Goal: Communication & Community: Answer question/provide support

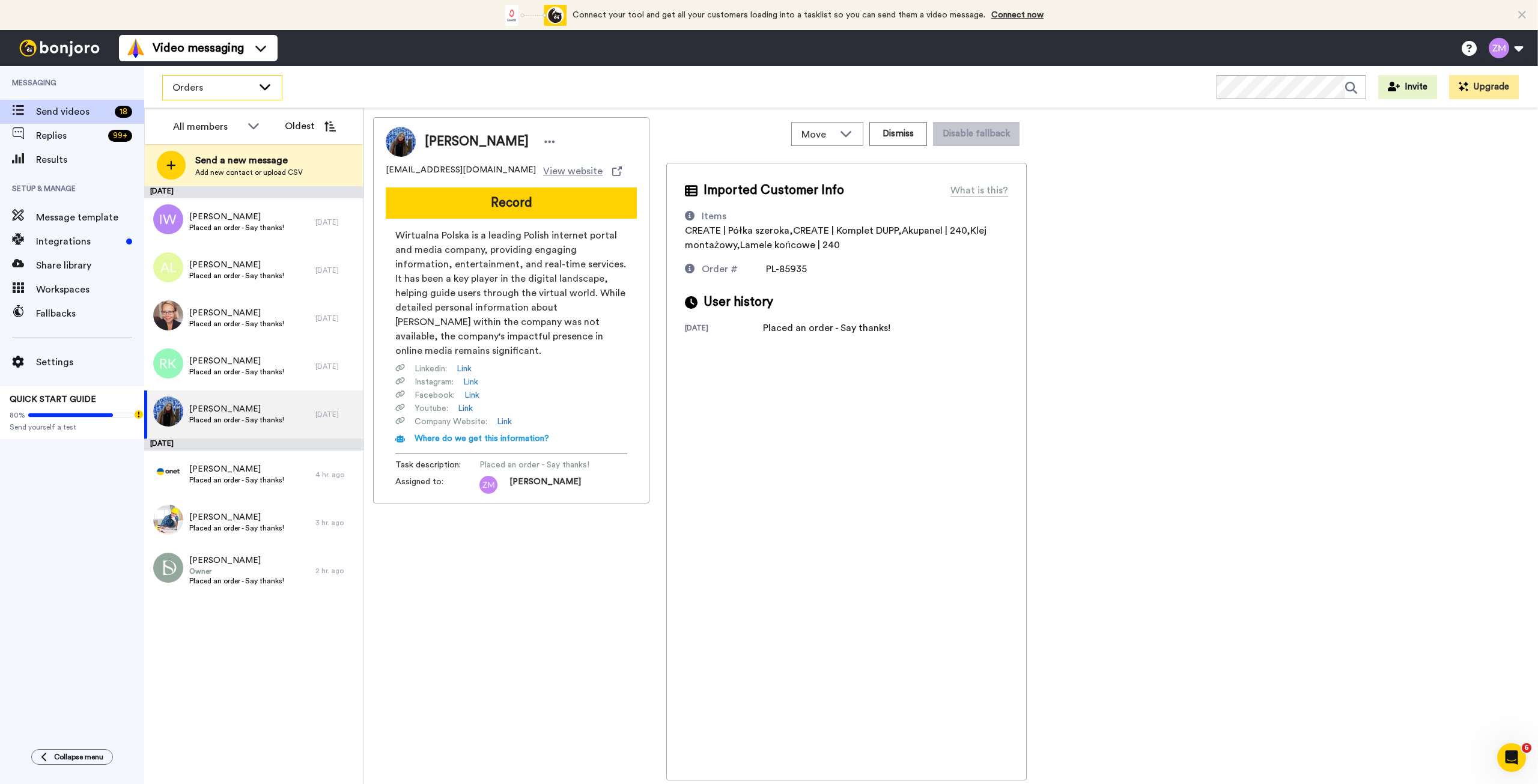
click at [265, 90] on icon at bounding box center [265, 86] width 14 height 12
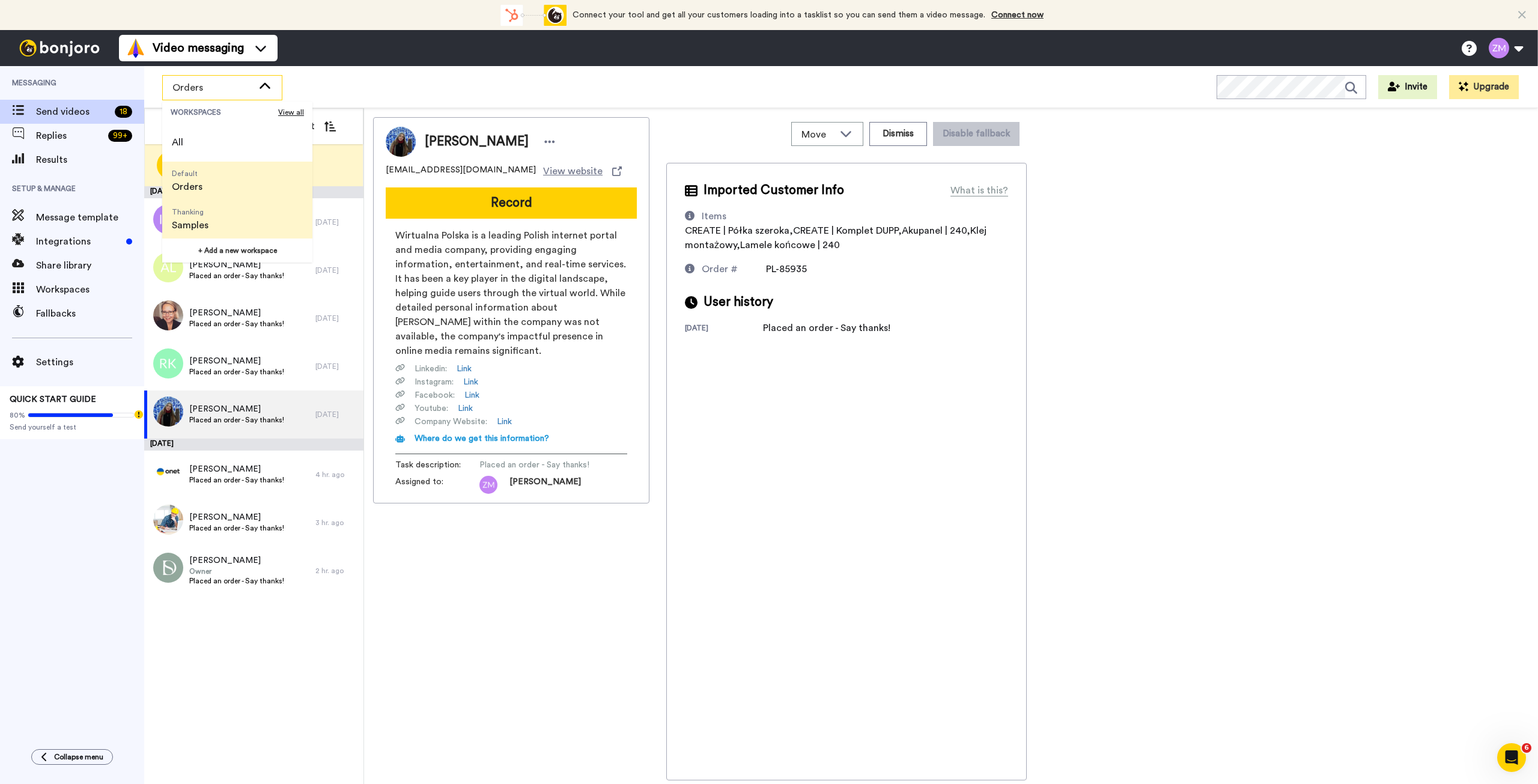
click at [206, 222] on span "Samples" at bounding box center [190, 225] width 37 height 14
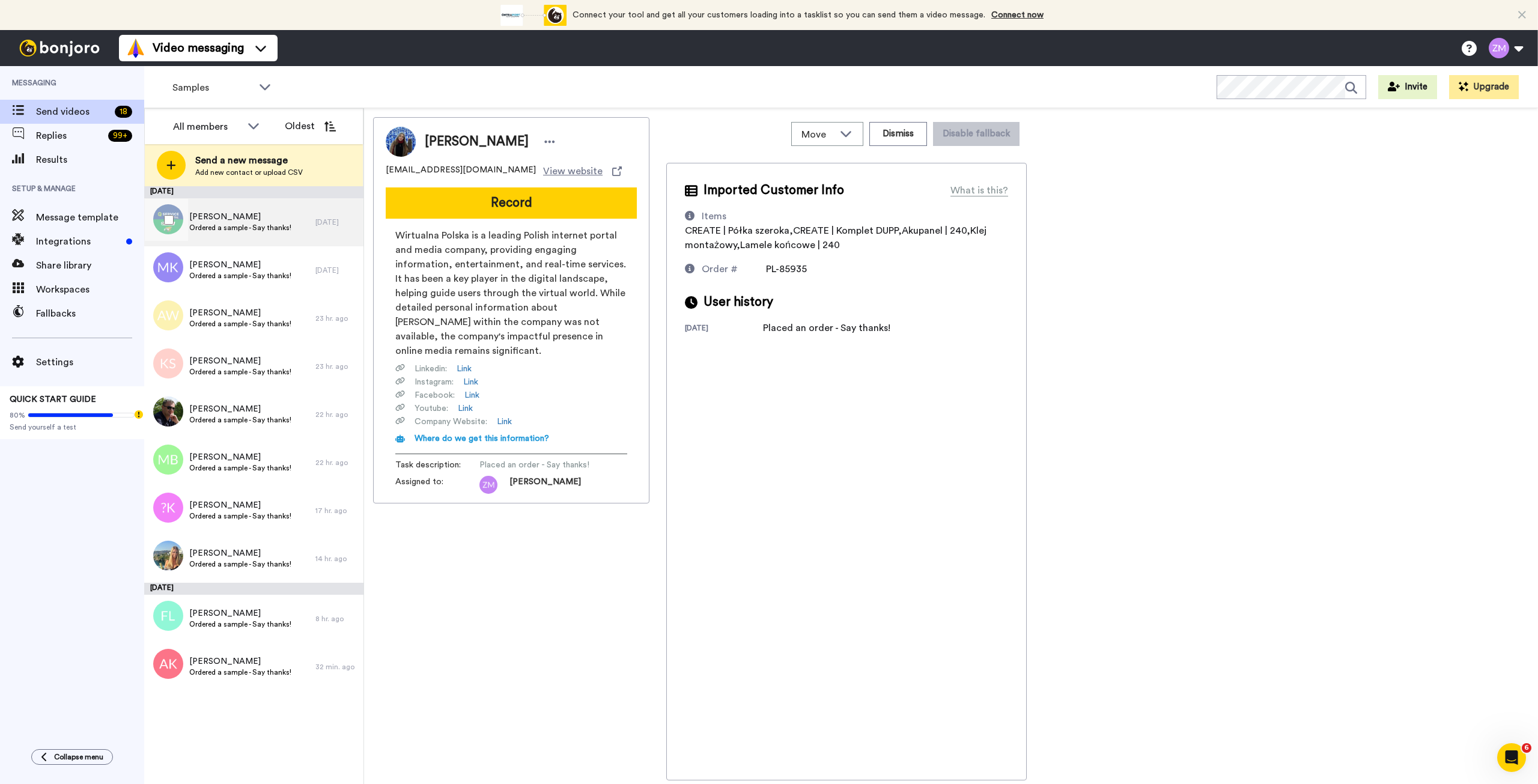
click at [239, 228] on span "Ordered a sample - Say thanks!" at bounding box center [239, 228] width 102 height 10
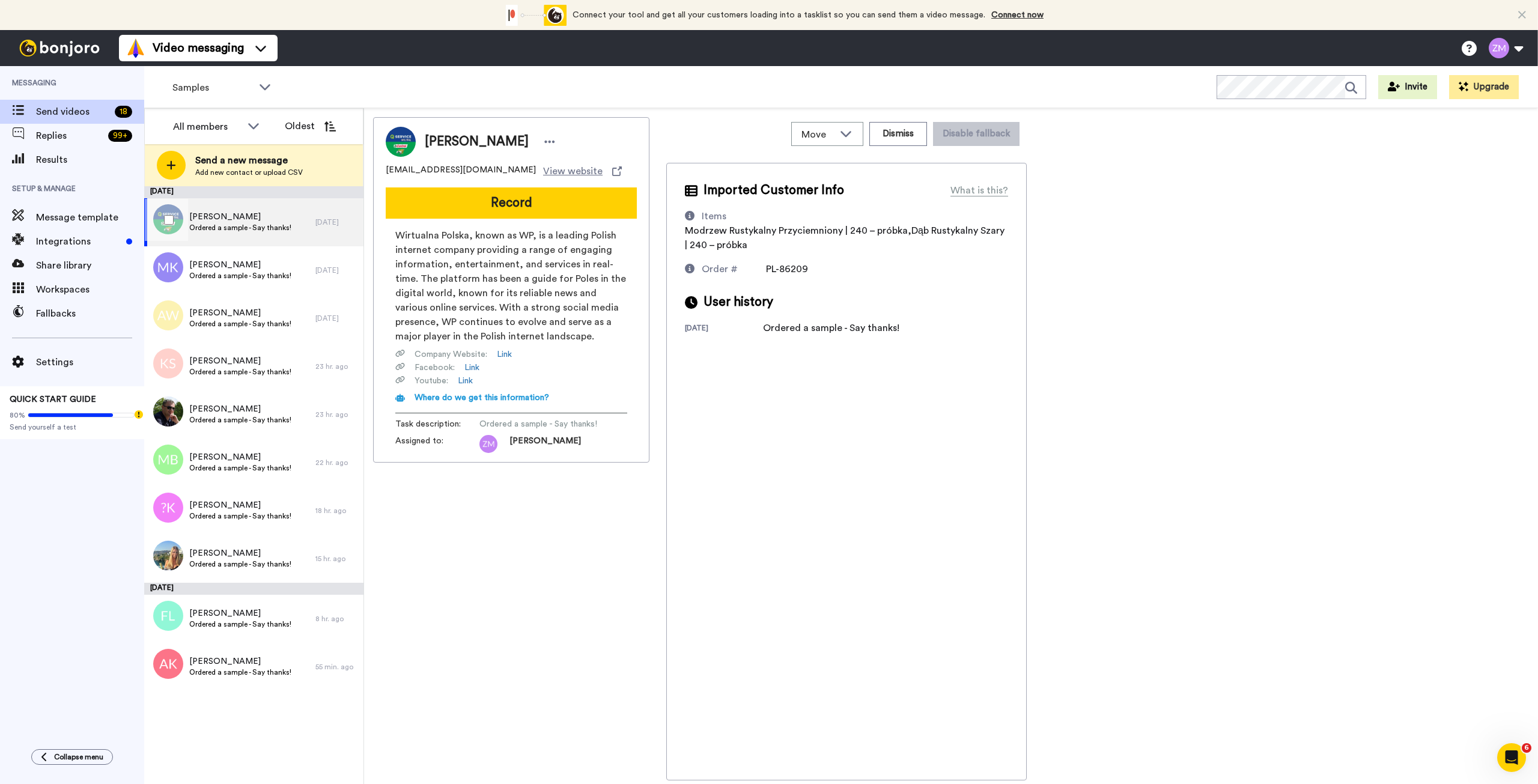
drag, startPoint x: 249, startPoint y: 226, endPoint x: 266, endPoint y: 225, distance: 17.0
click at [249, 226] on span "Ordered a sample - Say thanks!" at bounding box center [239, 228] width 102 height 10
click at [543, 197] on button "Record" at bounding box center [511, 202] width 251 height 32
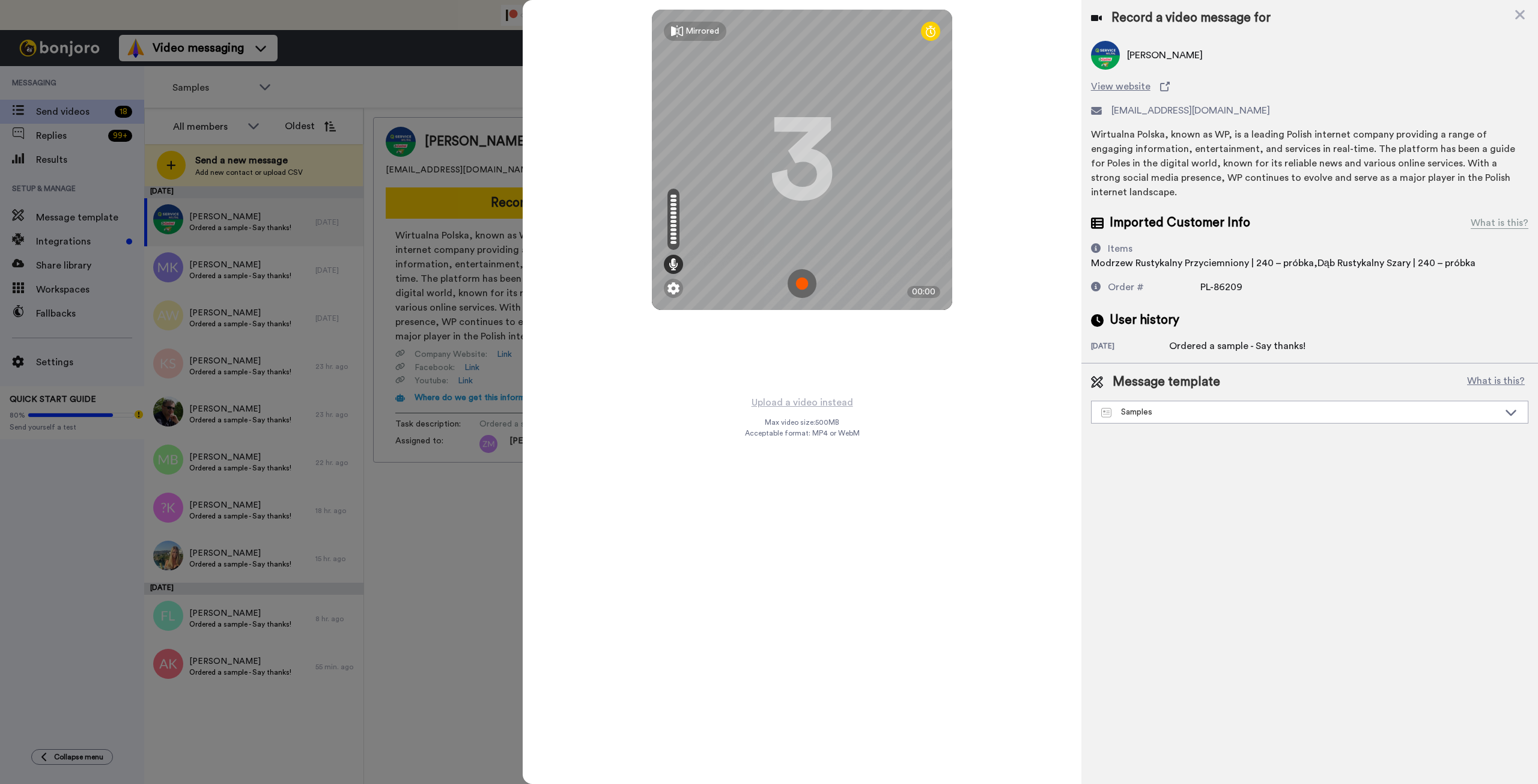
click at [801, 282] on img at bounding box center [802, 284] width 29 height 29
click at [809, 284] on img at bounding box center [802, 284] width 29 height 29
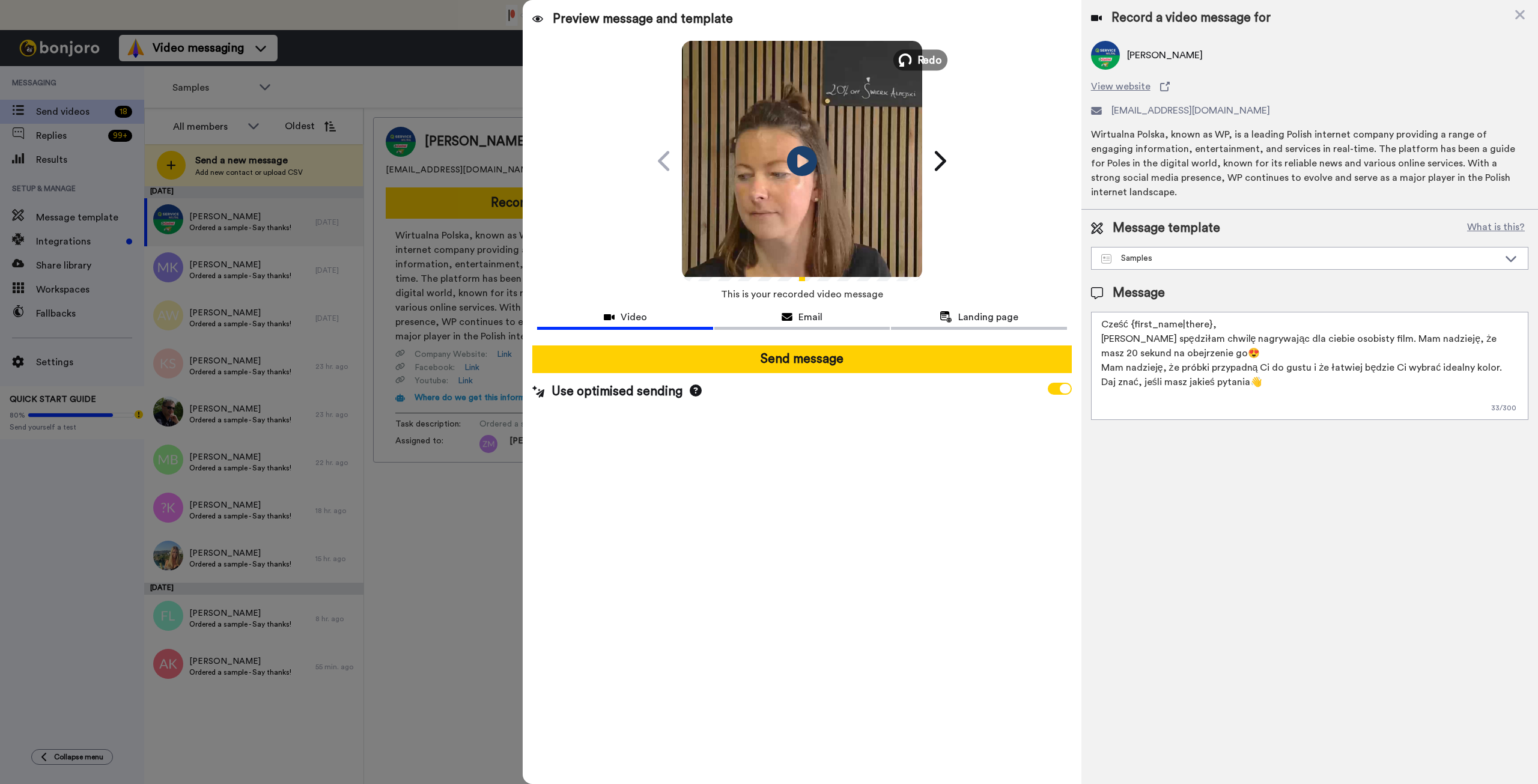
click at [923, 58] on span "Redo" at bounding box center [930, 59] width 25 height 15
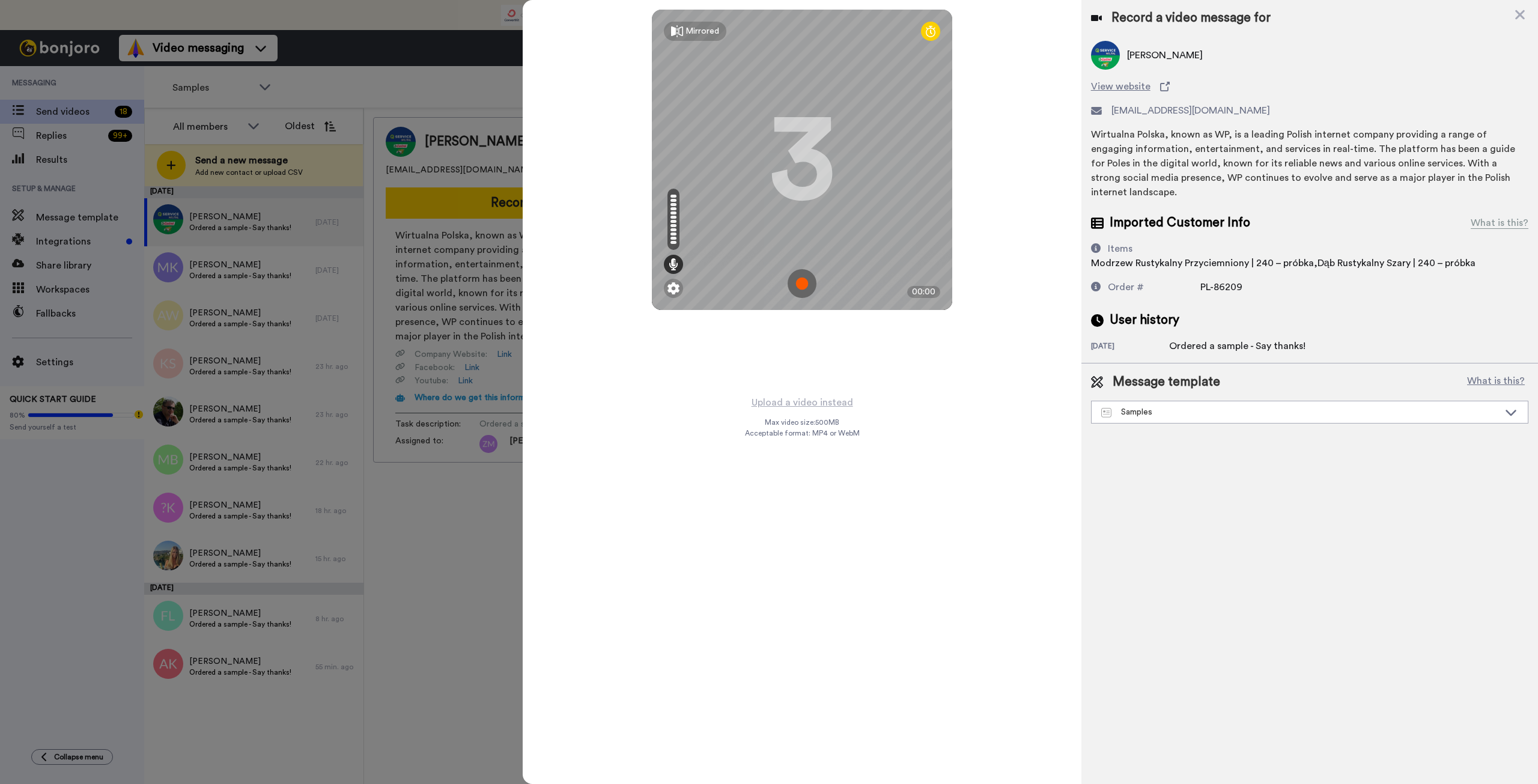
click at [802, 282] on img at bounding box center [802, 284] width 29 height 29
click at [800, 285] on img at bounding box center [802, 284] width 29 height 29
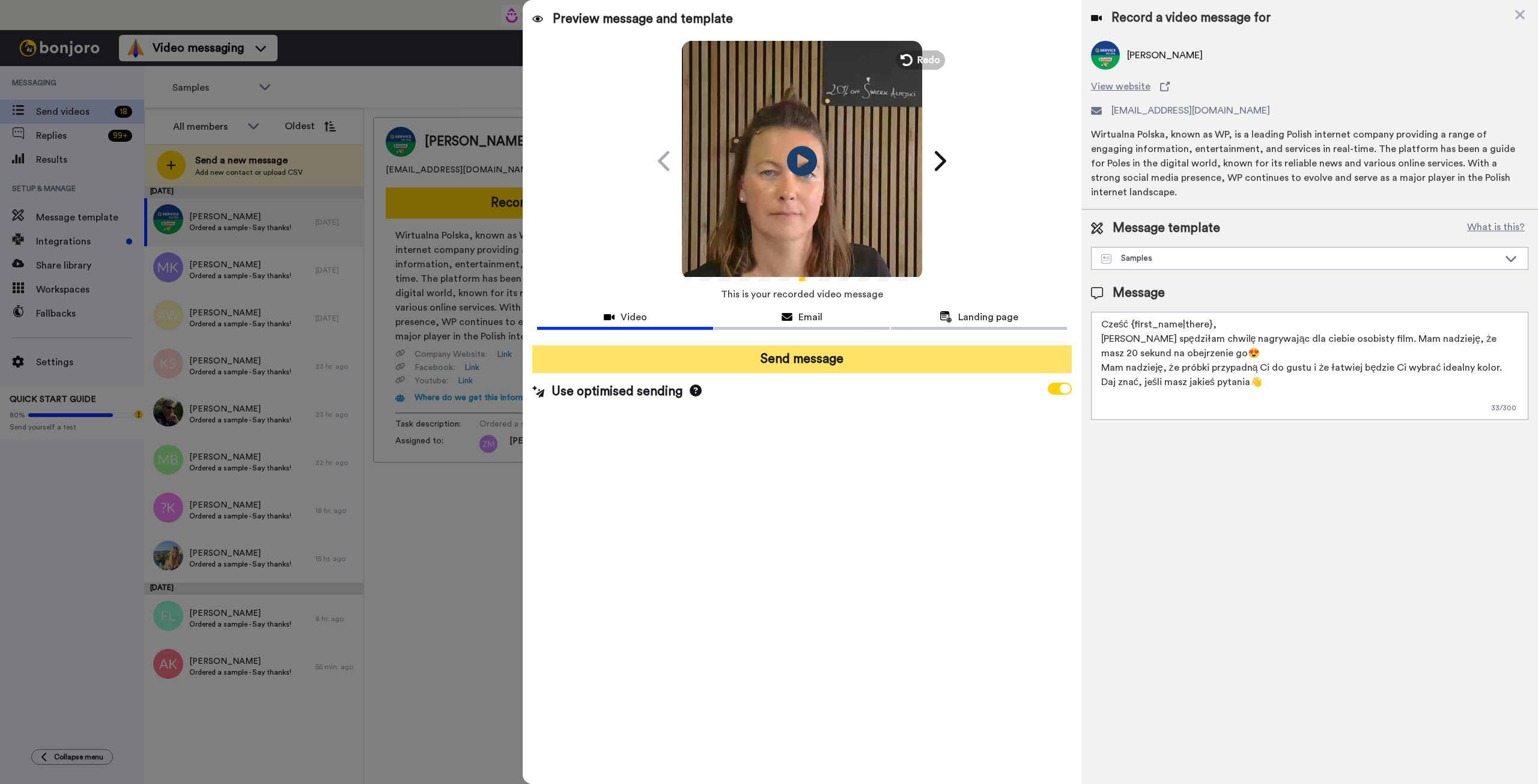
click at [857, 358] on button "Send message" at bounding box center [802, 359] width 539 height 28
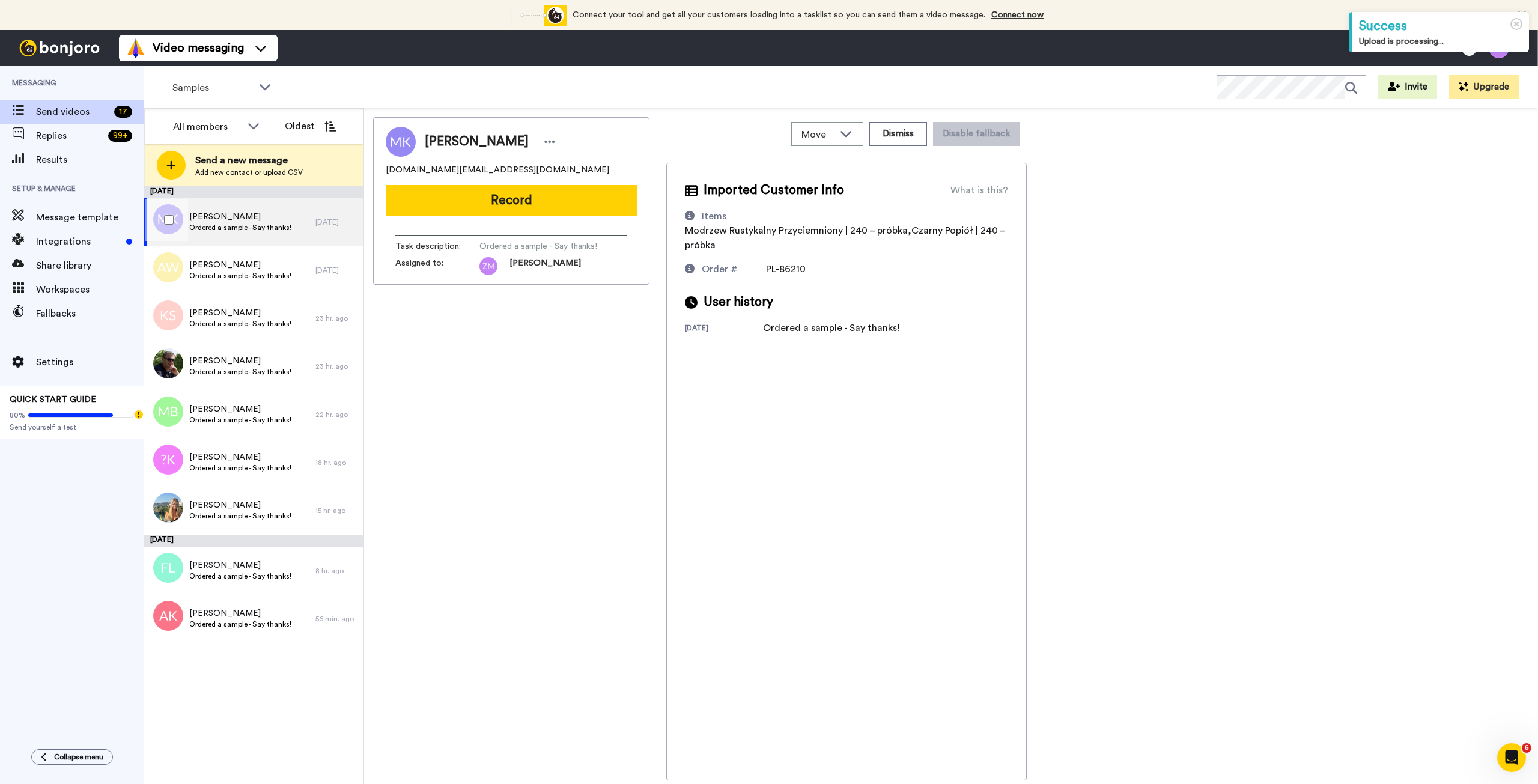
click at [270, 218] on span "Monika Kandulska" at bounding box center [239, 216] width 102 height 12
click at [524, 198] on button "Record" at bounding box center [511, 201] width 251 height 32
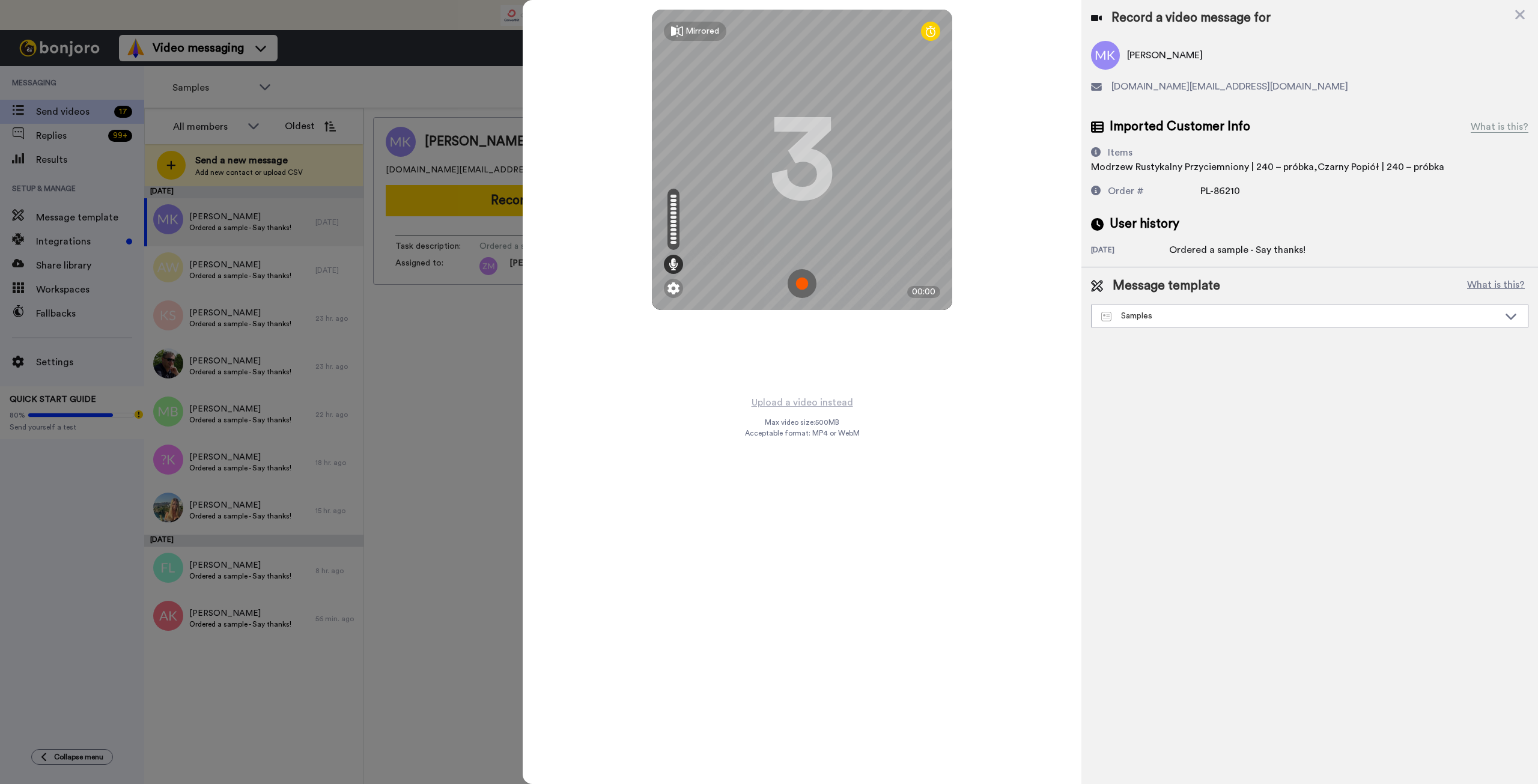
click at [803, 282] on img at bounding box center [802, 284] width 29 height 29
click at [809, 284] on img at bounding box center [802, 284] width 29 height 29
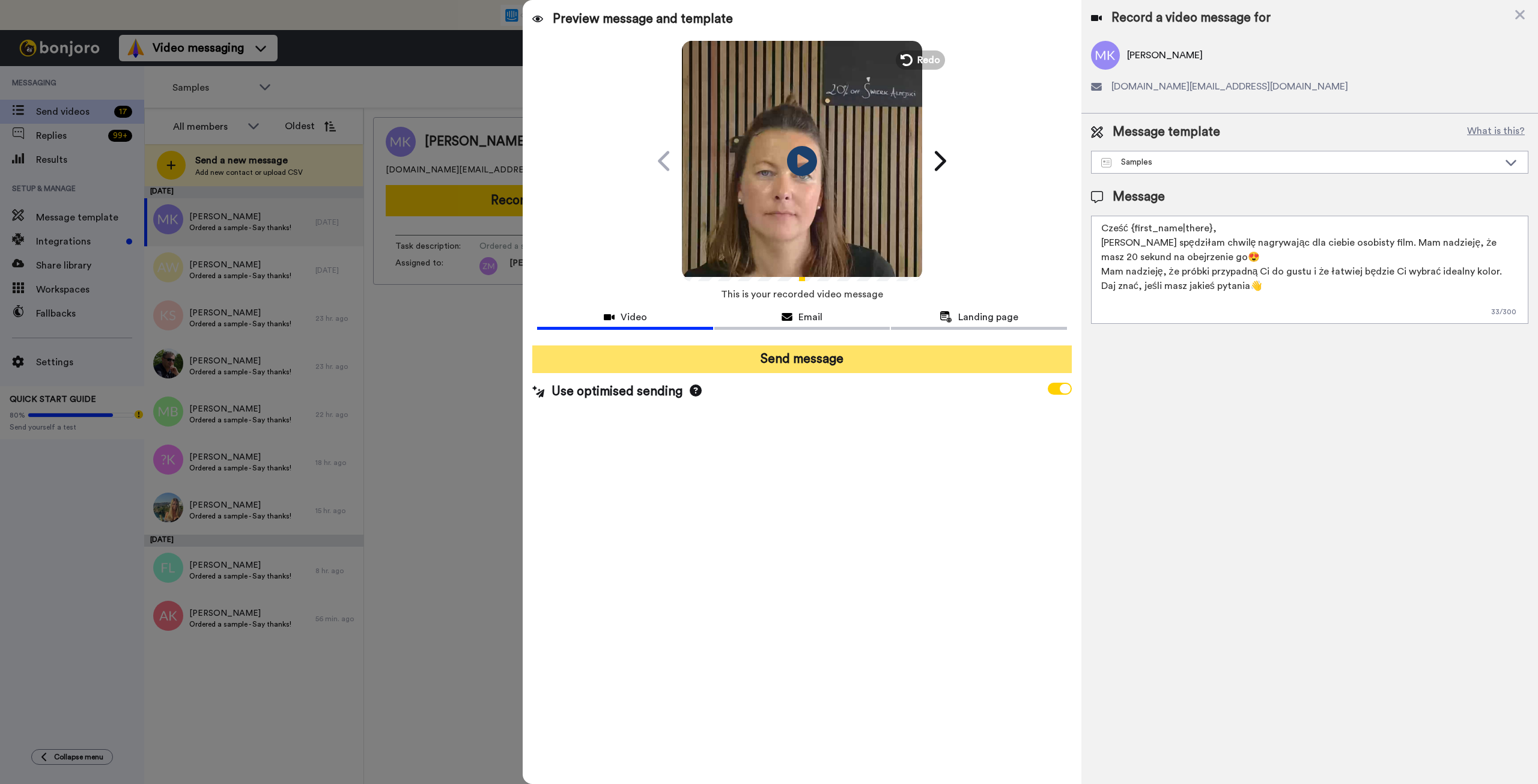
click at [862, 359] on button "Send message" at bounding box center [802, 359] width 539 height 28
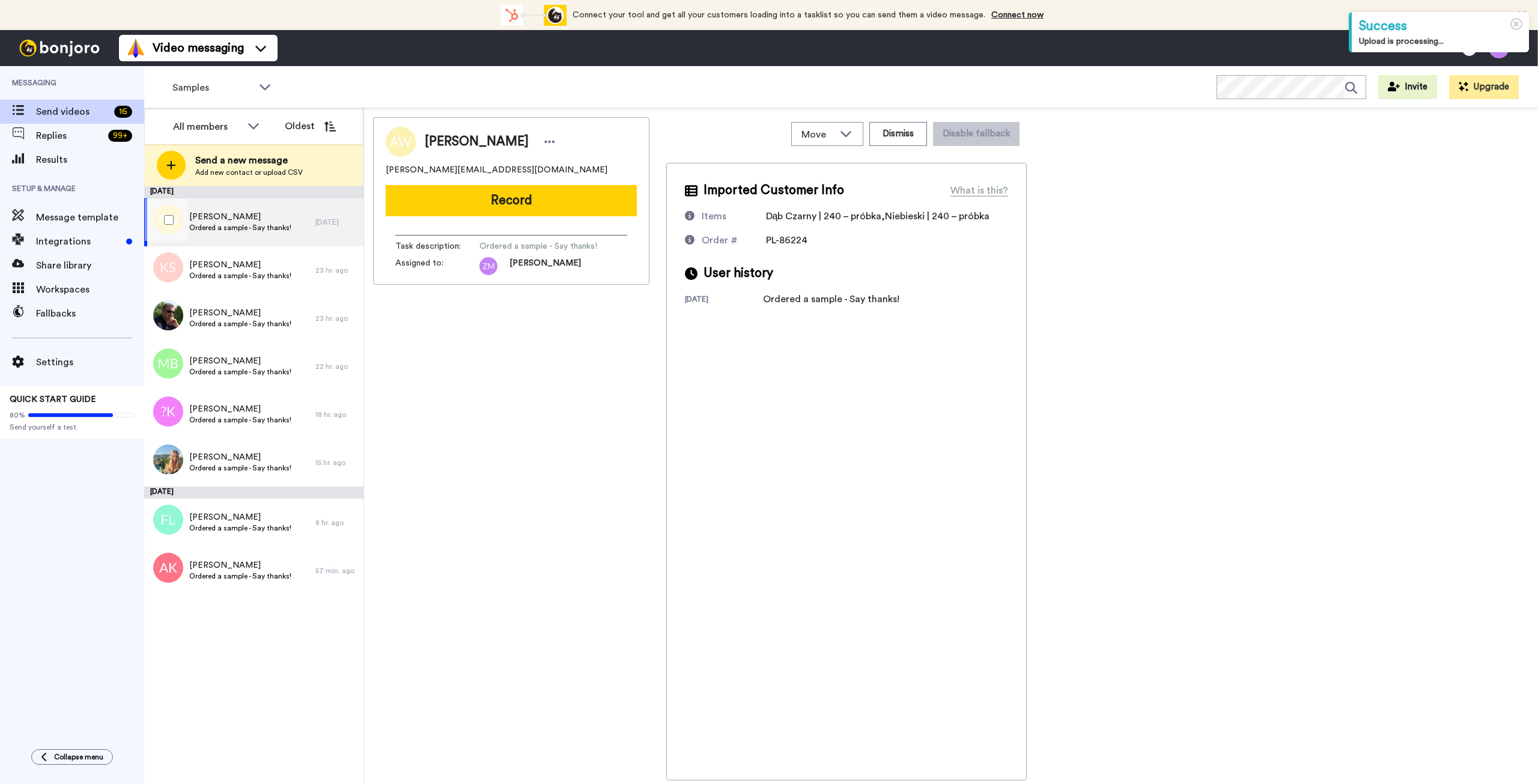
click at [238, 229] on span "Ordered a sample - Say thanks!" at bounding box center [239, 228] width 102 height 10
click at [606, 200] on button "Record" at bounding box center [511, 201] width 251 height 32
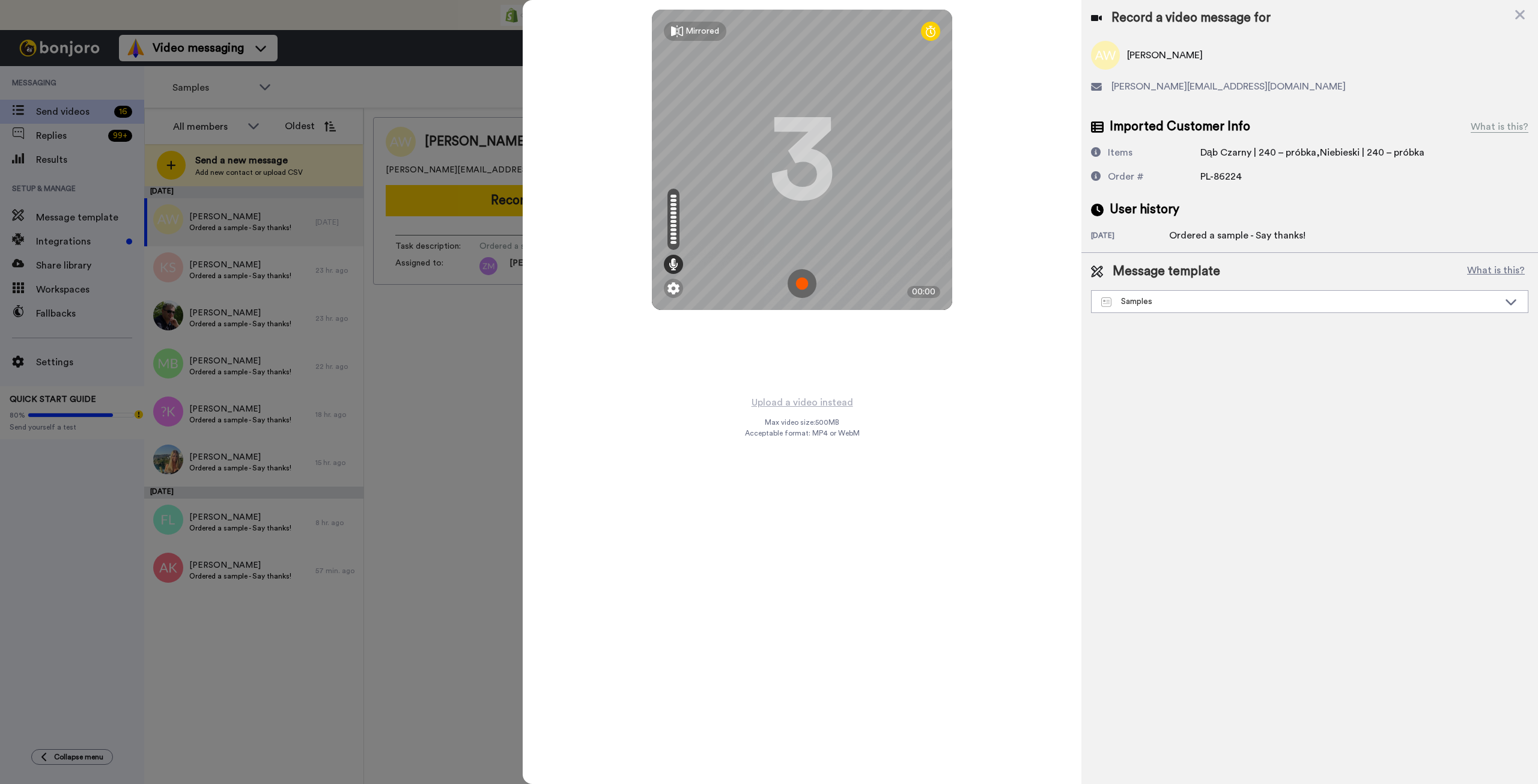
click at [802, 282] on img at bounding box center [802, 284] width 29 height 29
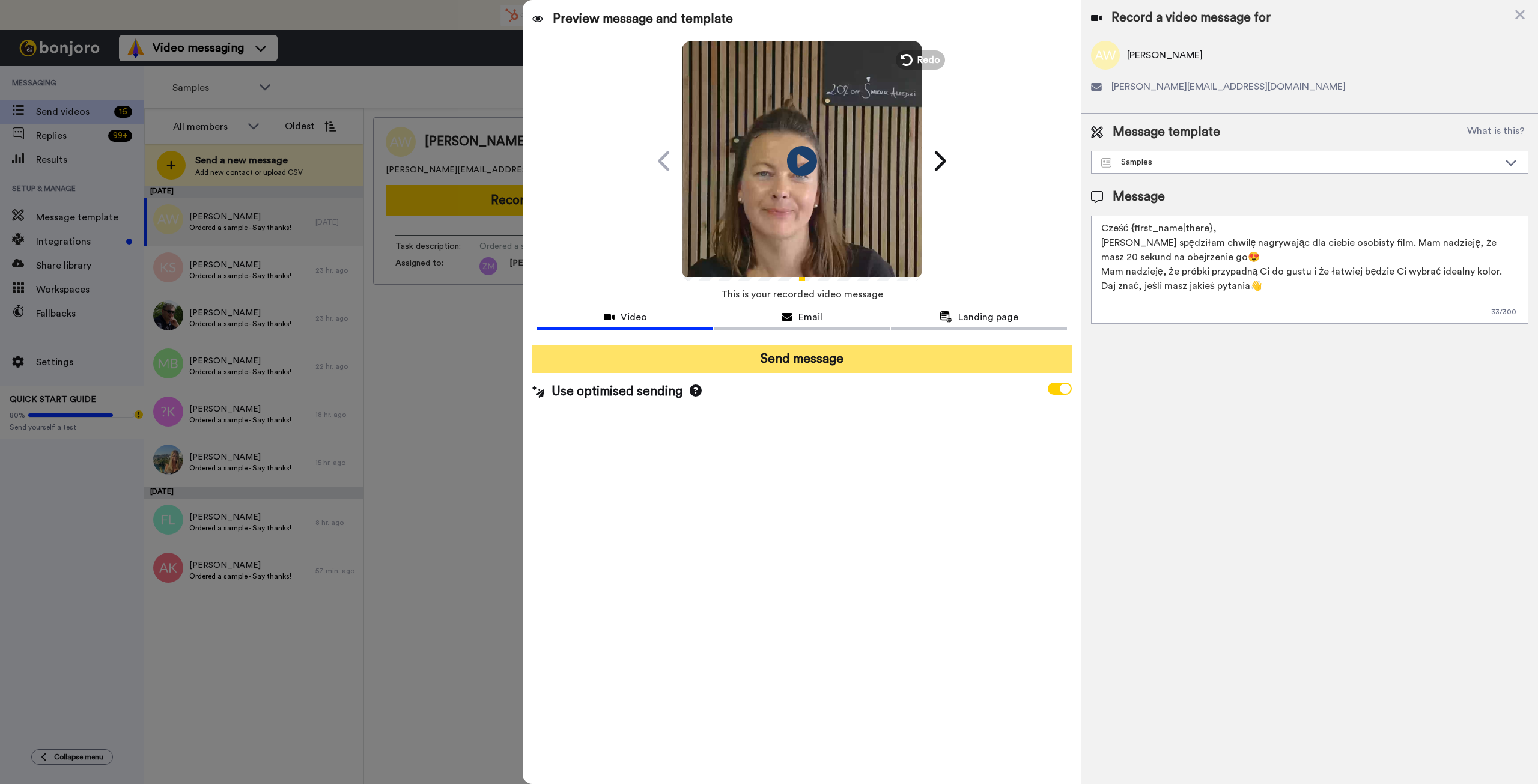
click at [820, 356] on button "Send message" at bounding box center [802, 359] width 539 height 28
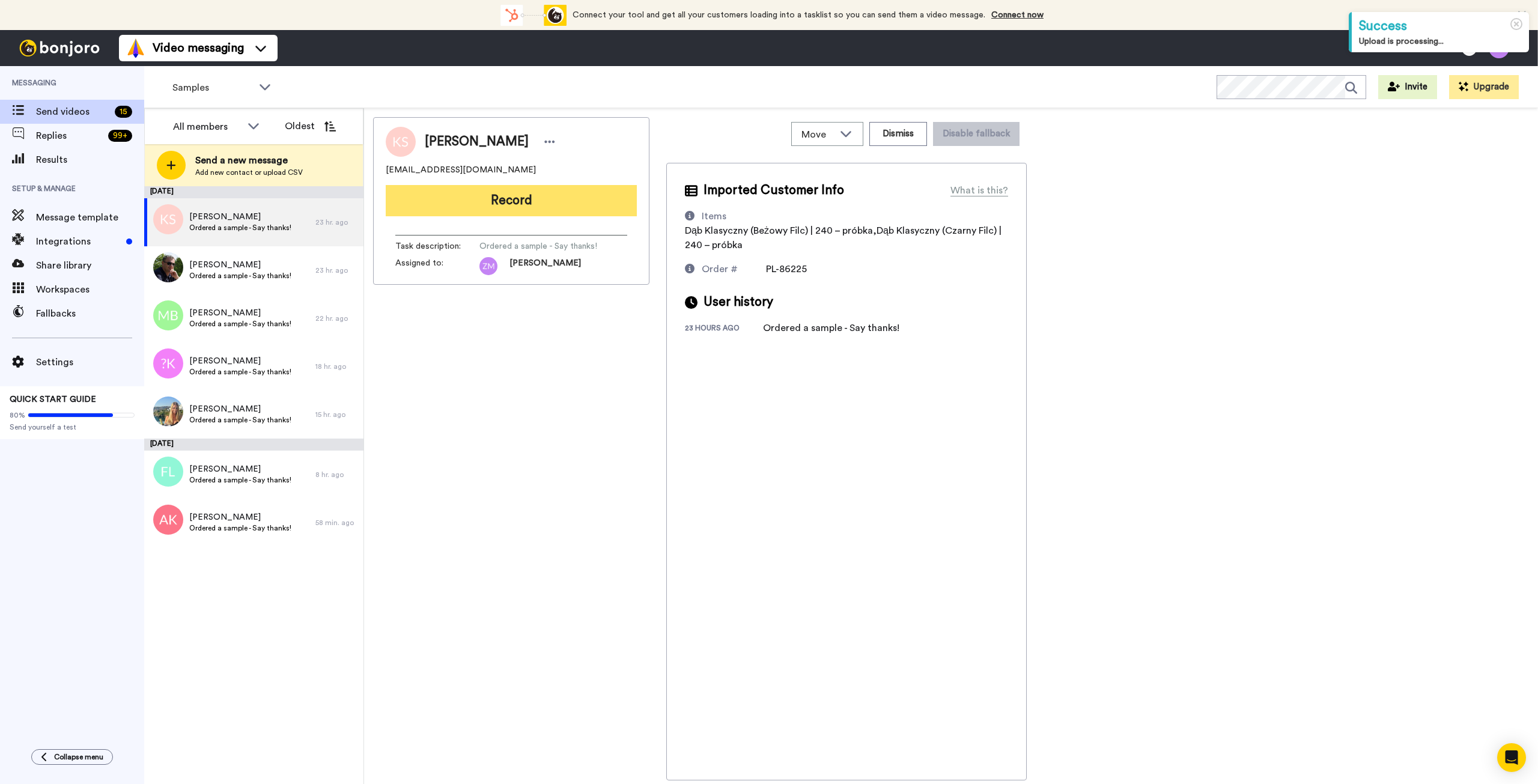
click at [508, 200] on button "Record" at bounding box center [511, 201] width 251 height 32
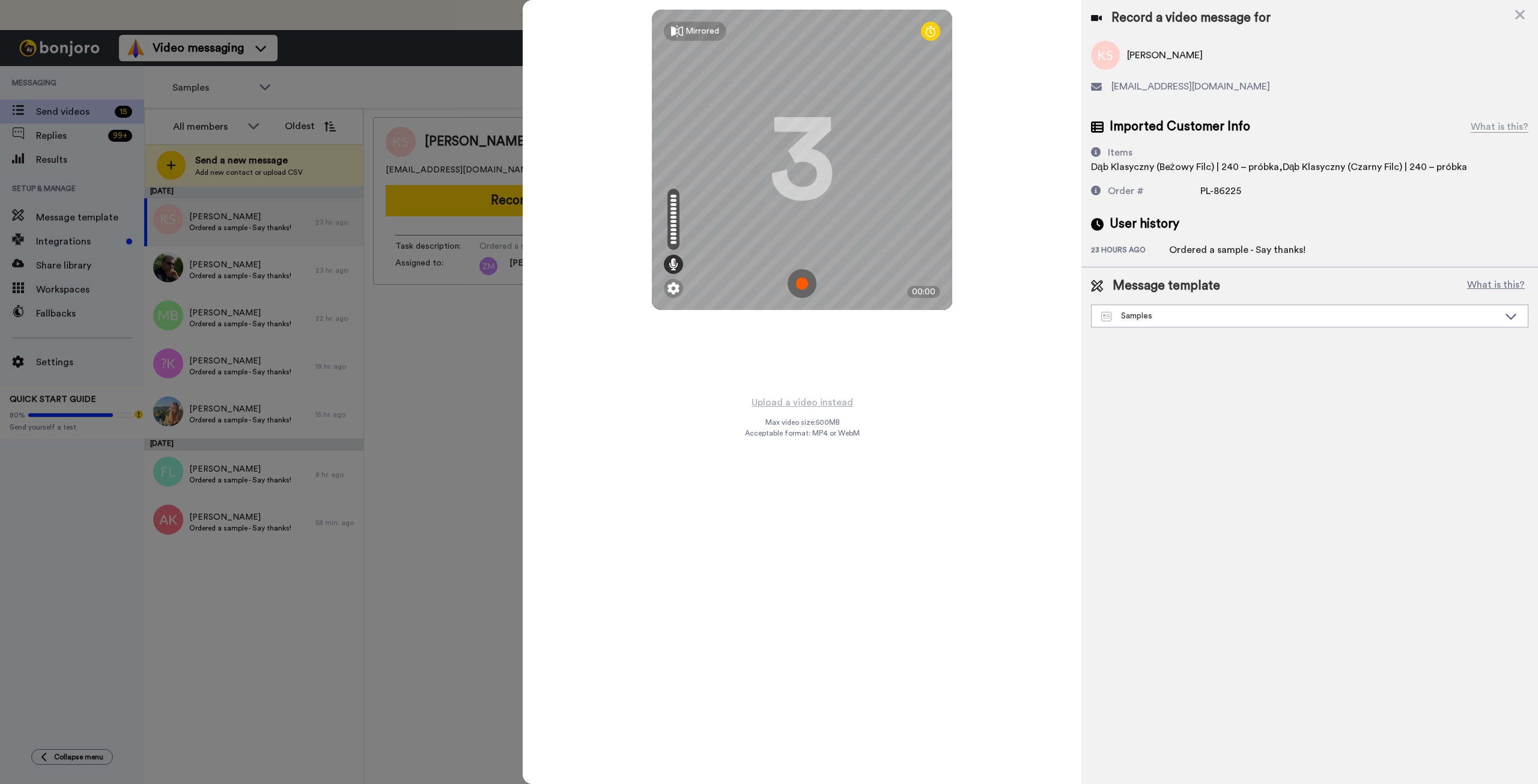
click at [796, 282] on img at bounding box center [802, 284] width 29 height 29
click at [797, 284] on img at bounding box center [802, 284] width 29 height 29
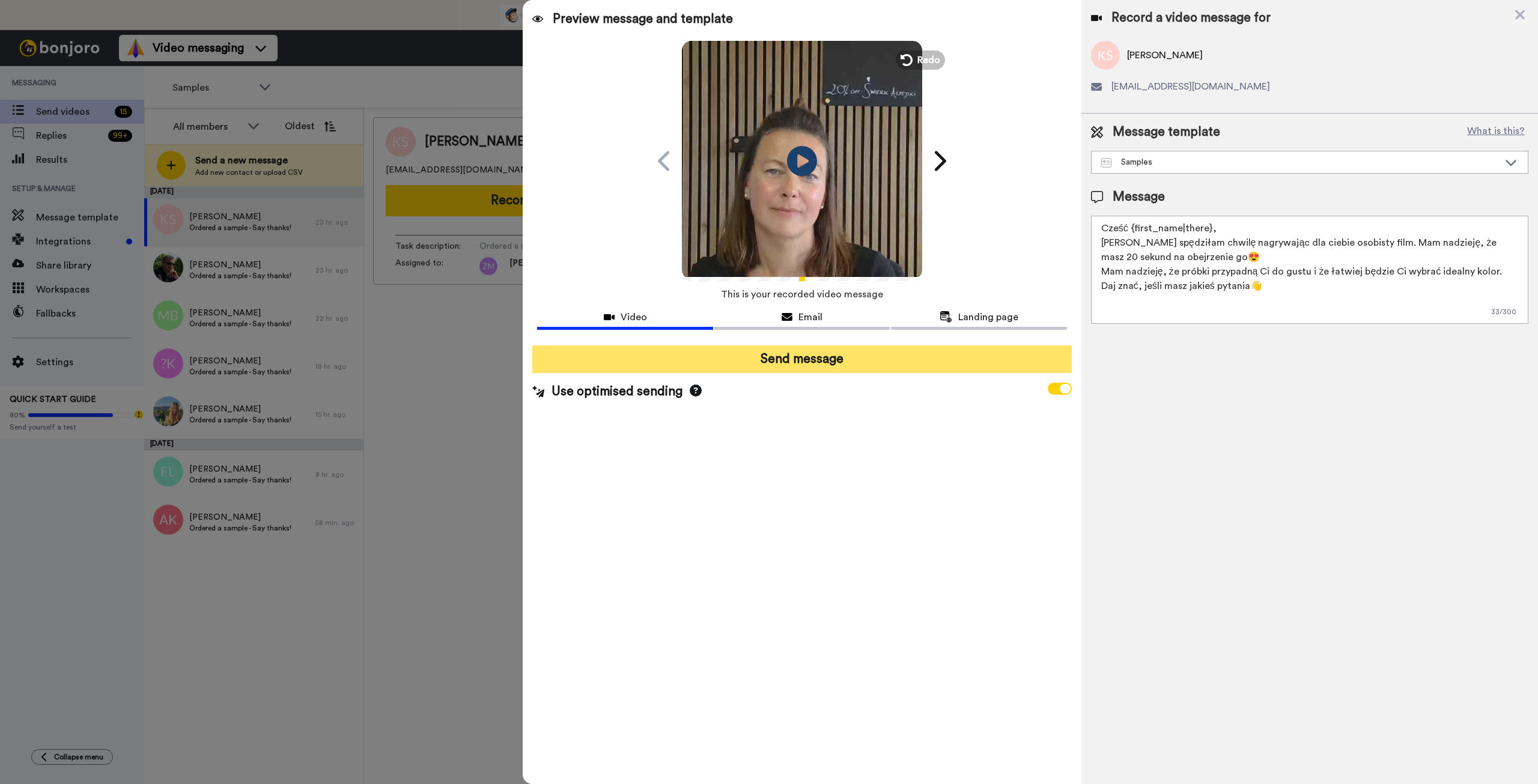
click at [821, 363] on button "Send message" at bounding box center [802, 359] width 539 height 28
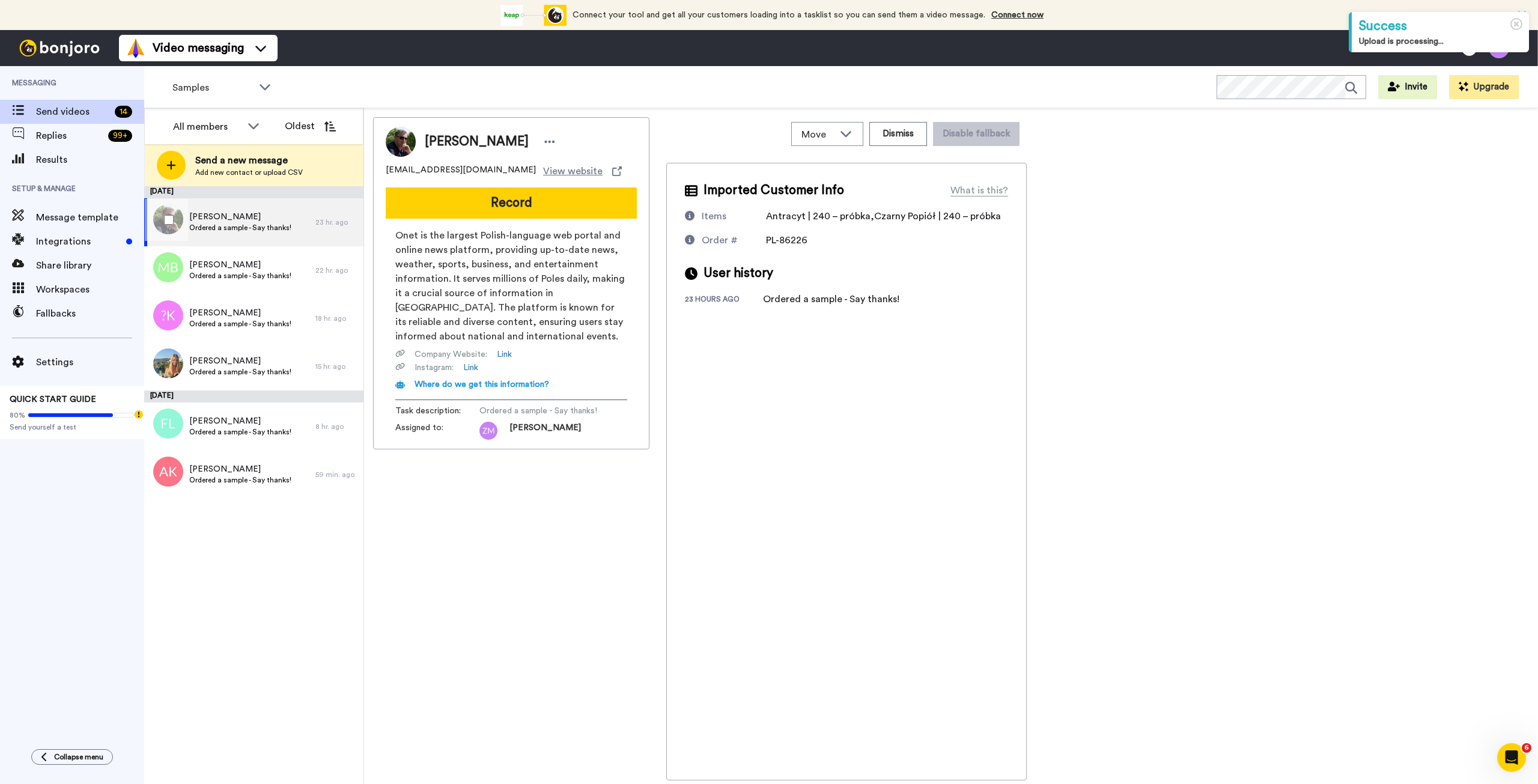
drag, startPoint x: 233, startPoint y: 239, endPoint x: 239, endPoint y: 238, distance: 6.1
click at [233, 239] on div "Marcin Szwarc Ordered a sample - Say thanks!" at bounding box center [230, 221] width 171 height 48
click at [523, 208] on button "Record" at bounding box center [511, 202] width 251 height 32
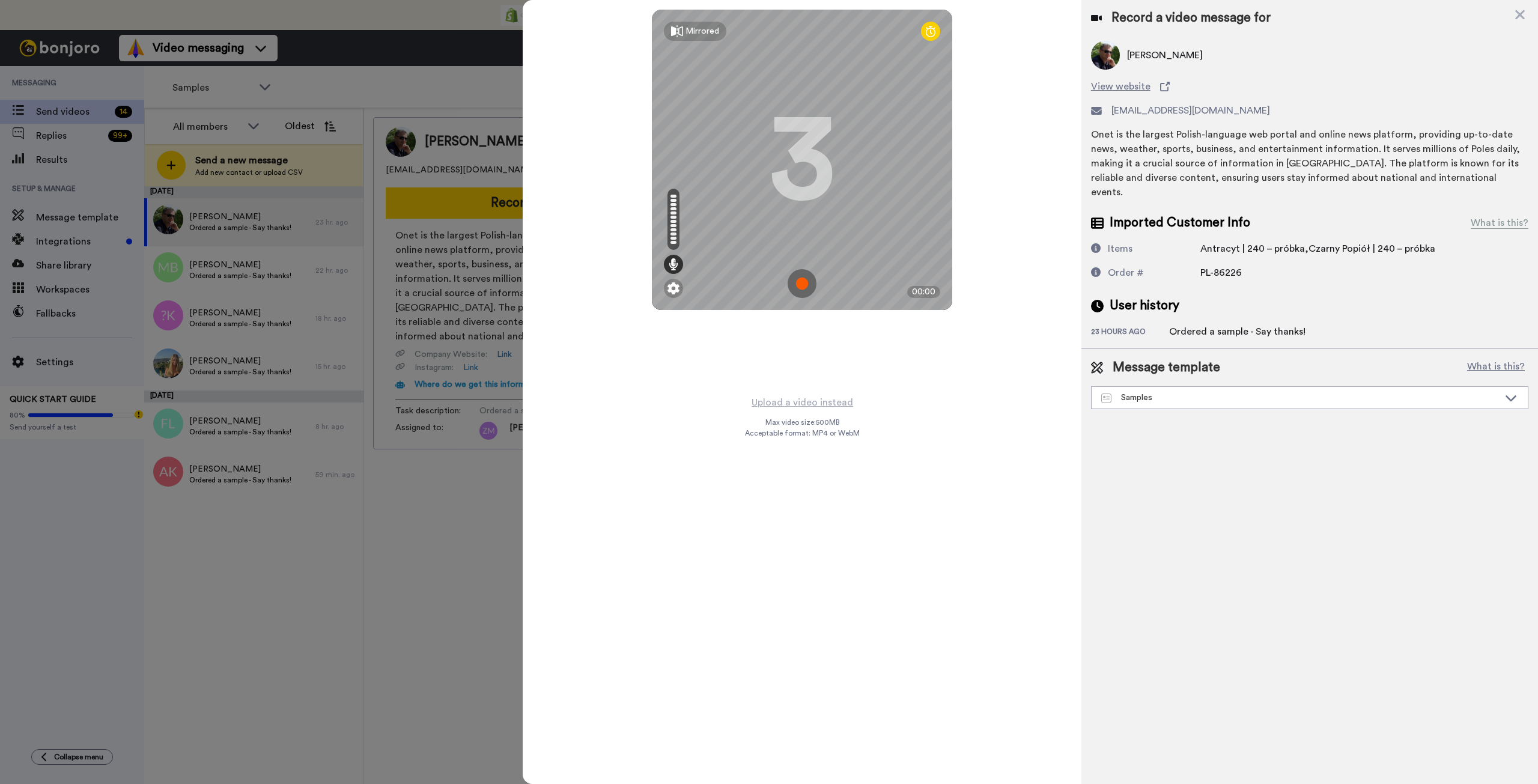
click at [803, 285] on img at bounding box center [802, 284] width 29 height 29
click at [803, 283] on img at bounding box center [802, 284] width 29 height 29
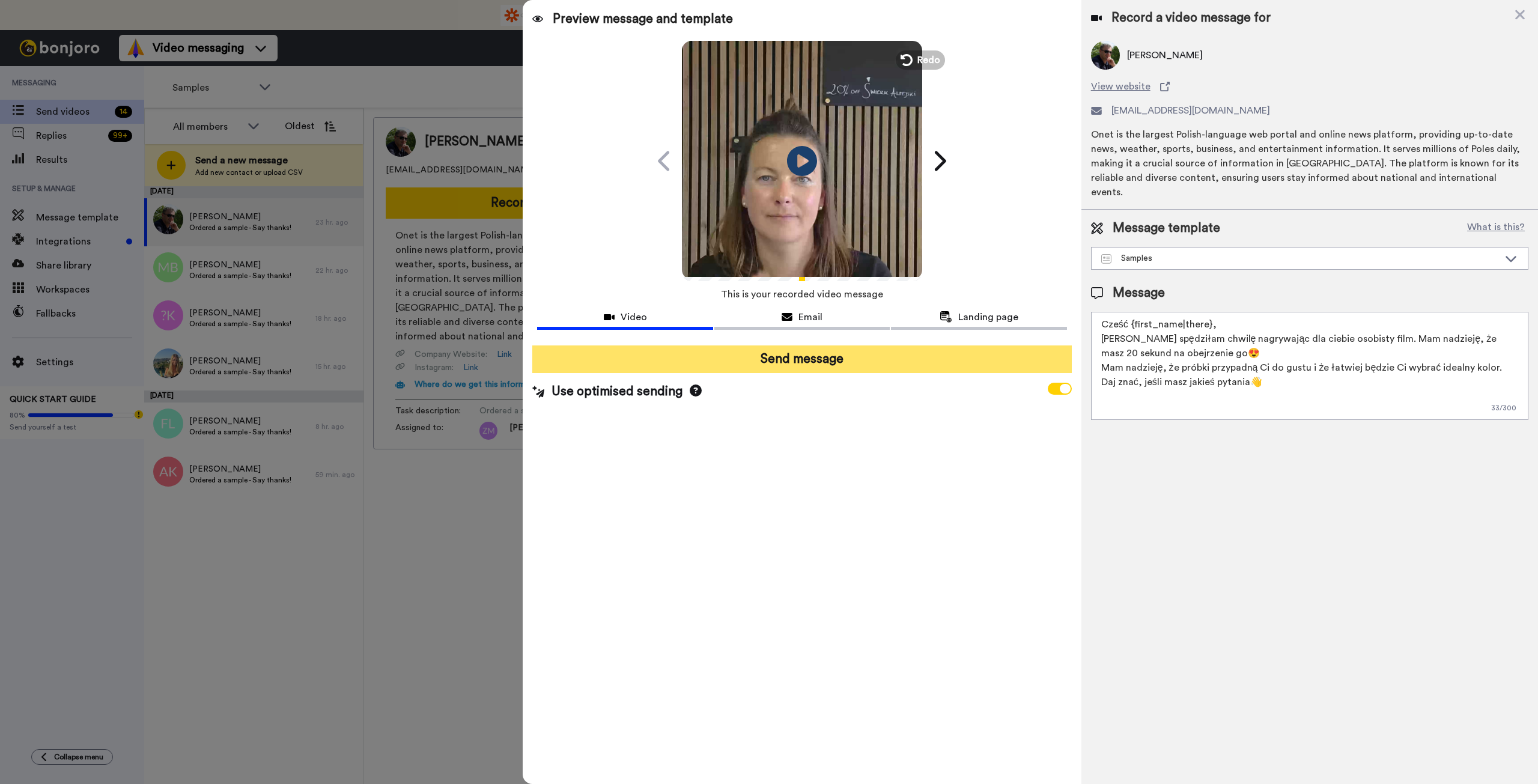
click at [850, 359] on button "Send message" at bounding box center [802, 359] width 539 height 28
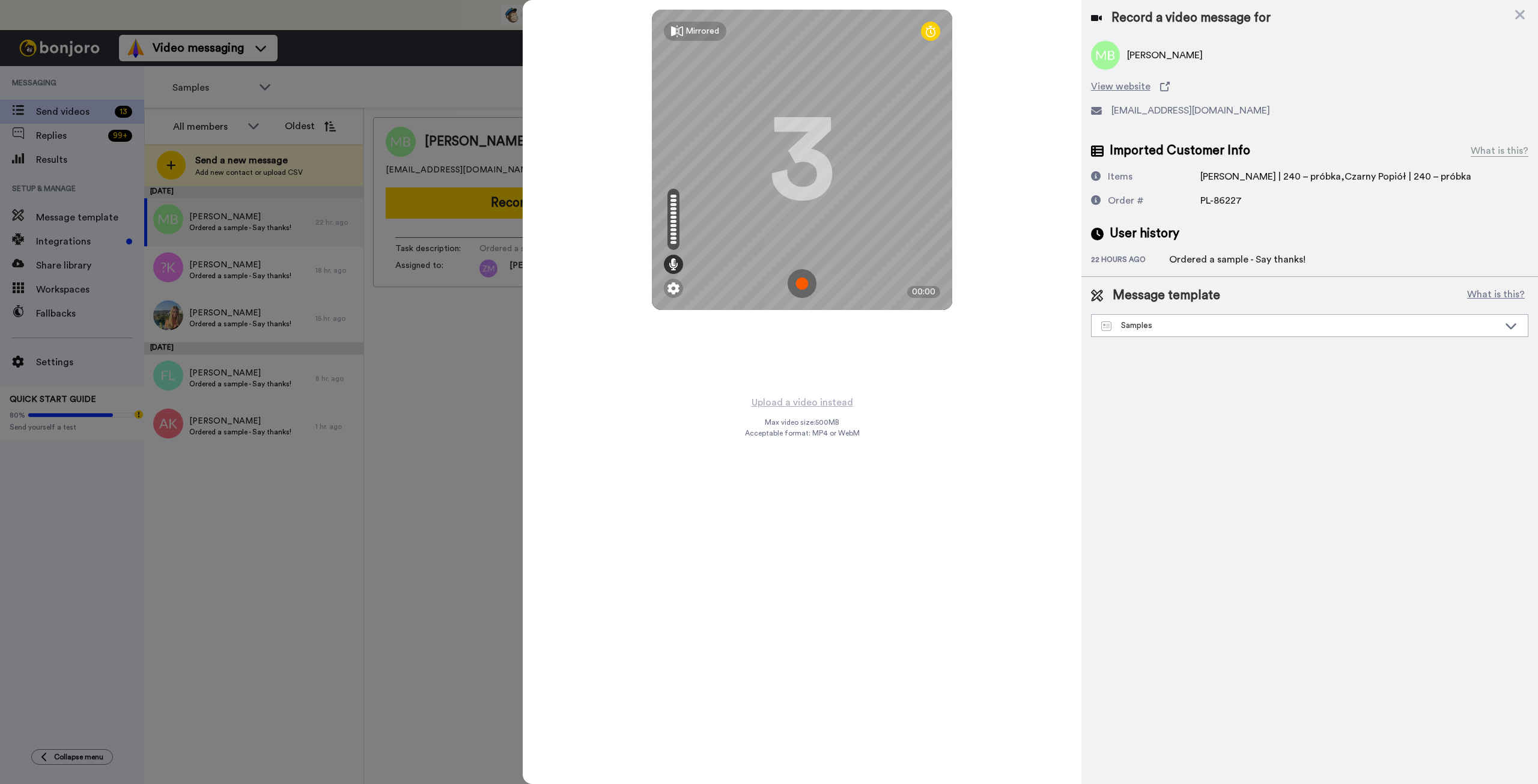
click at [802, 284] on img at bounding box center [802, 284] width 29 height 29
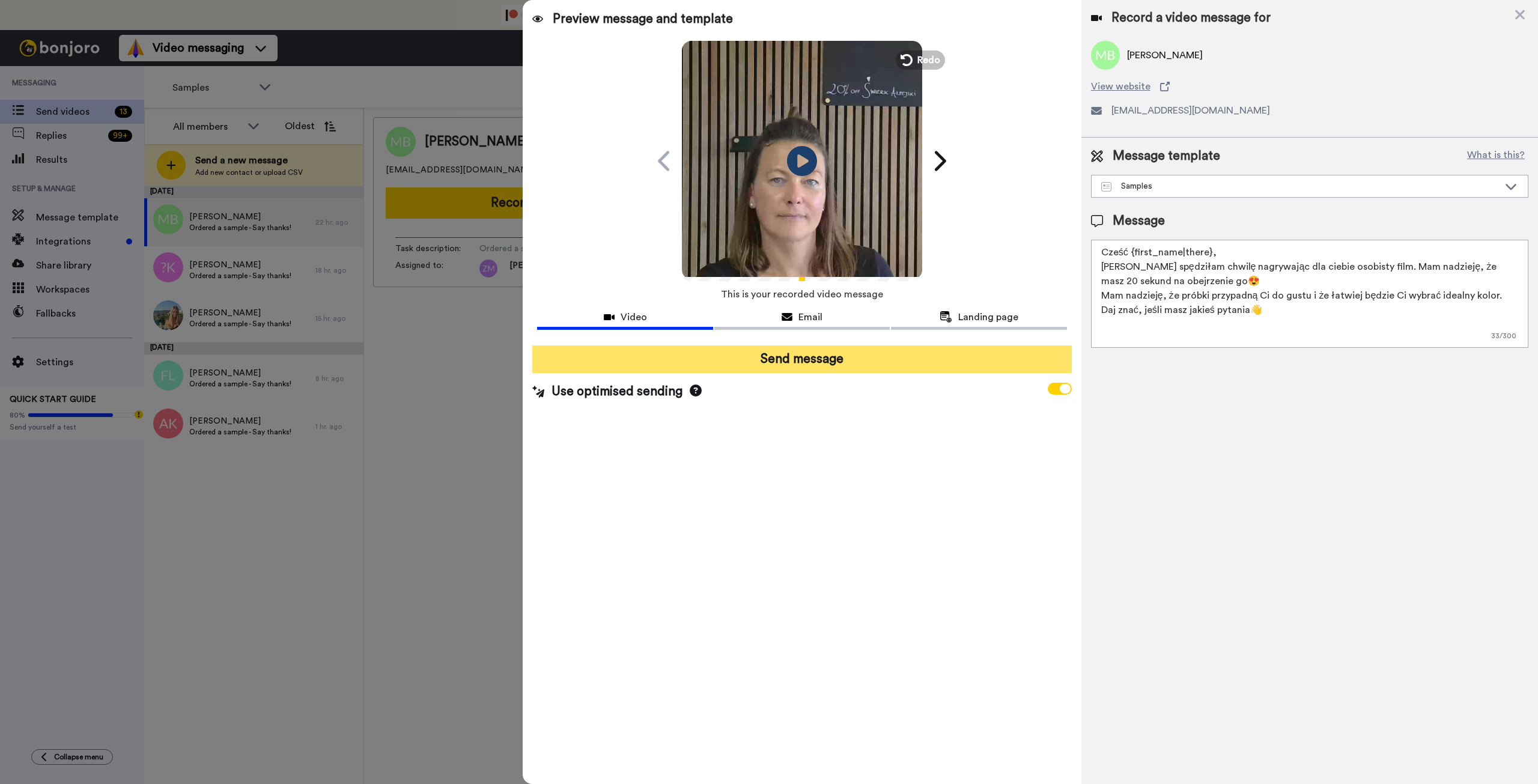
click at [874, 365] on button "Send message" at bounding box center [802, 359] width 539 height 28
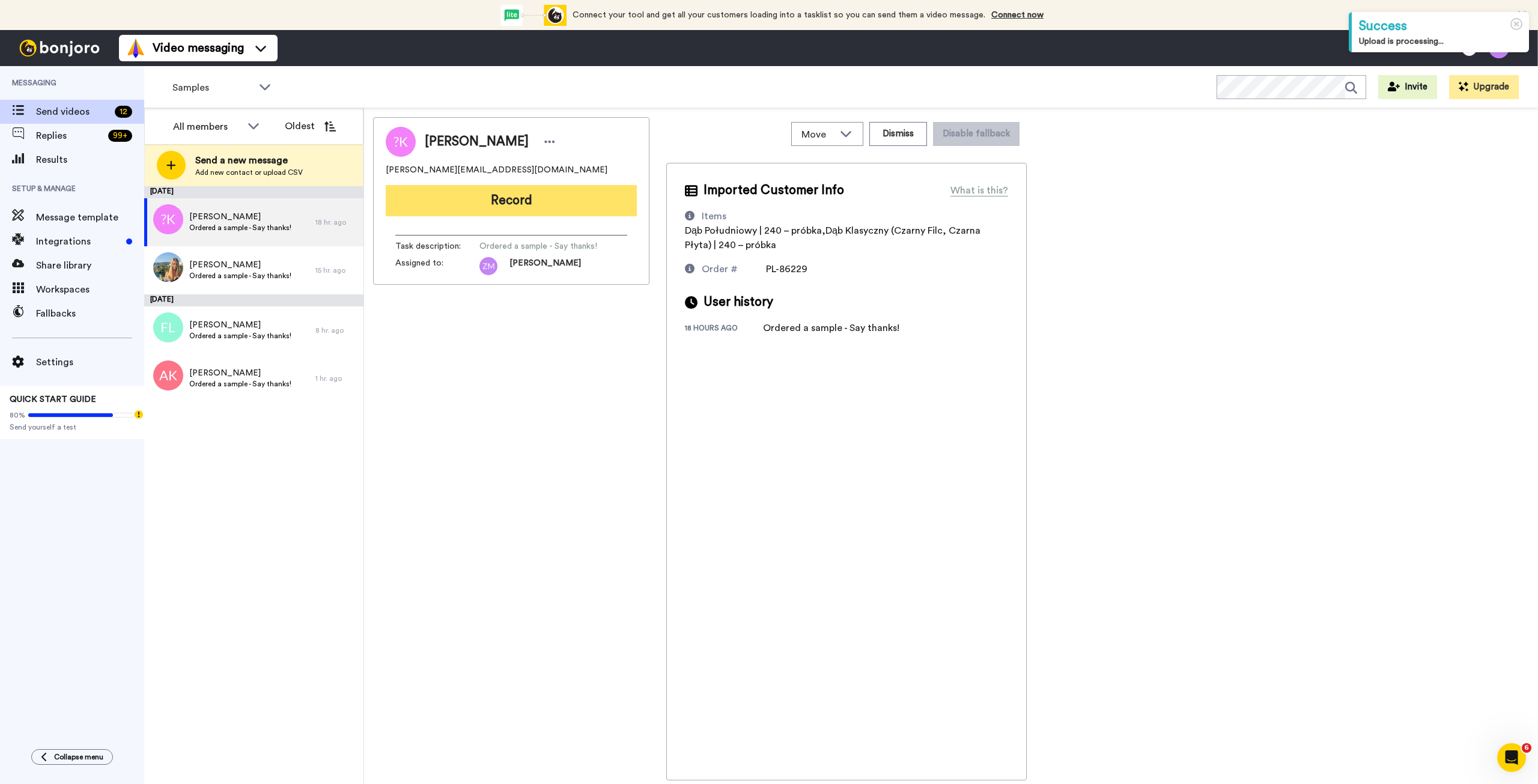
click at [571, 202] on button "Record" at bounding box center [511, 201] width 251 height 32
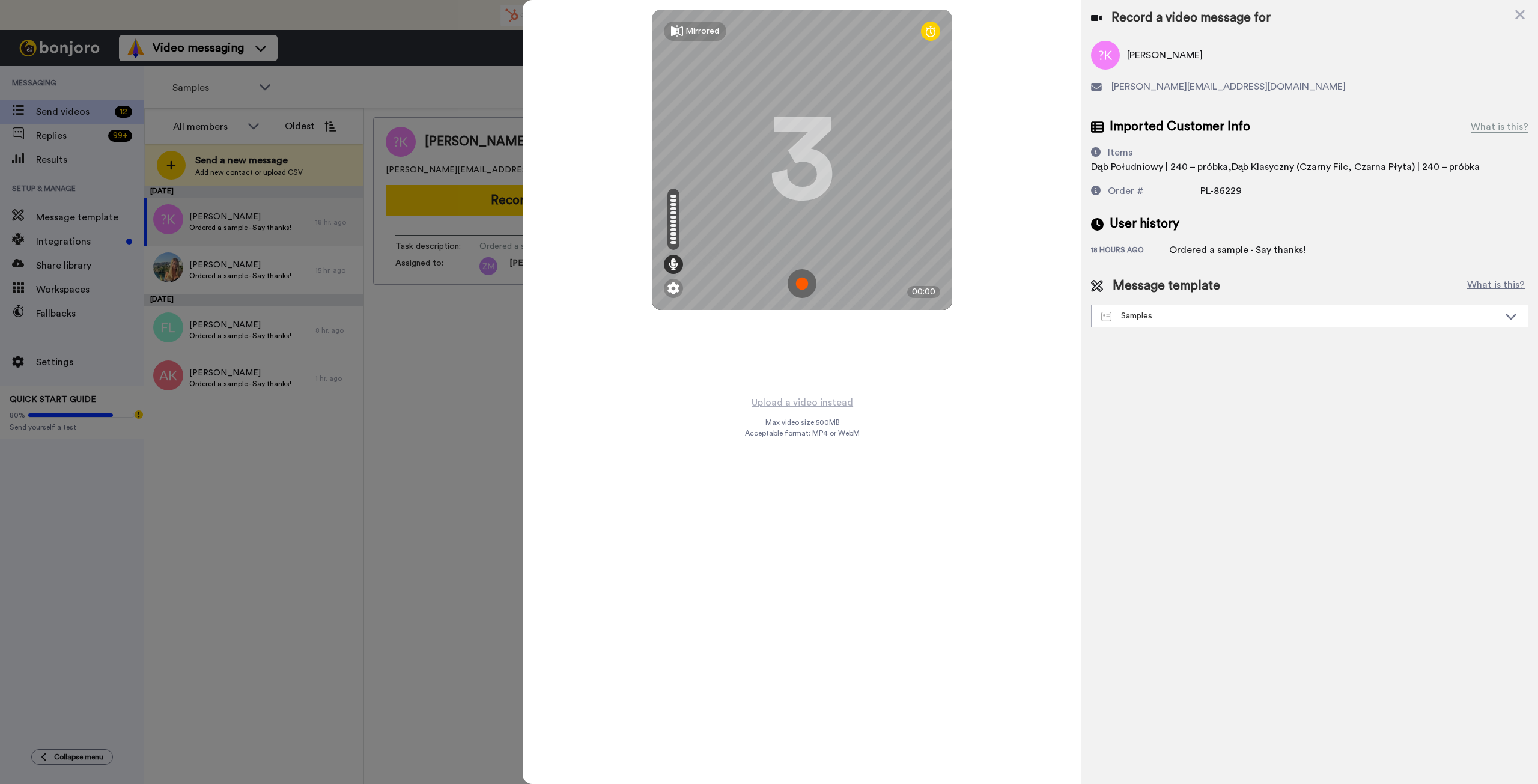
click at [805, 285] on img at bounding box center [802, 284] width 29 height 29
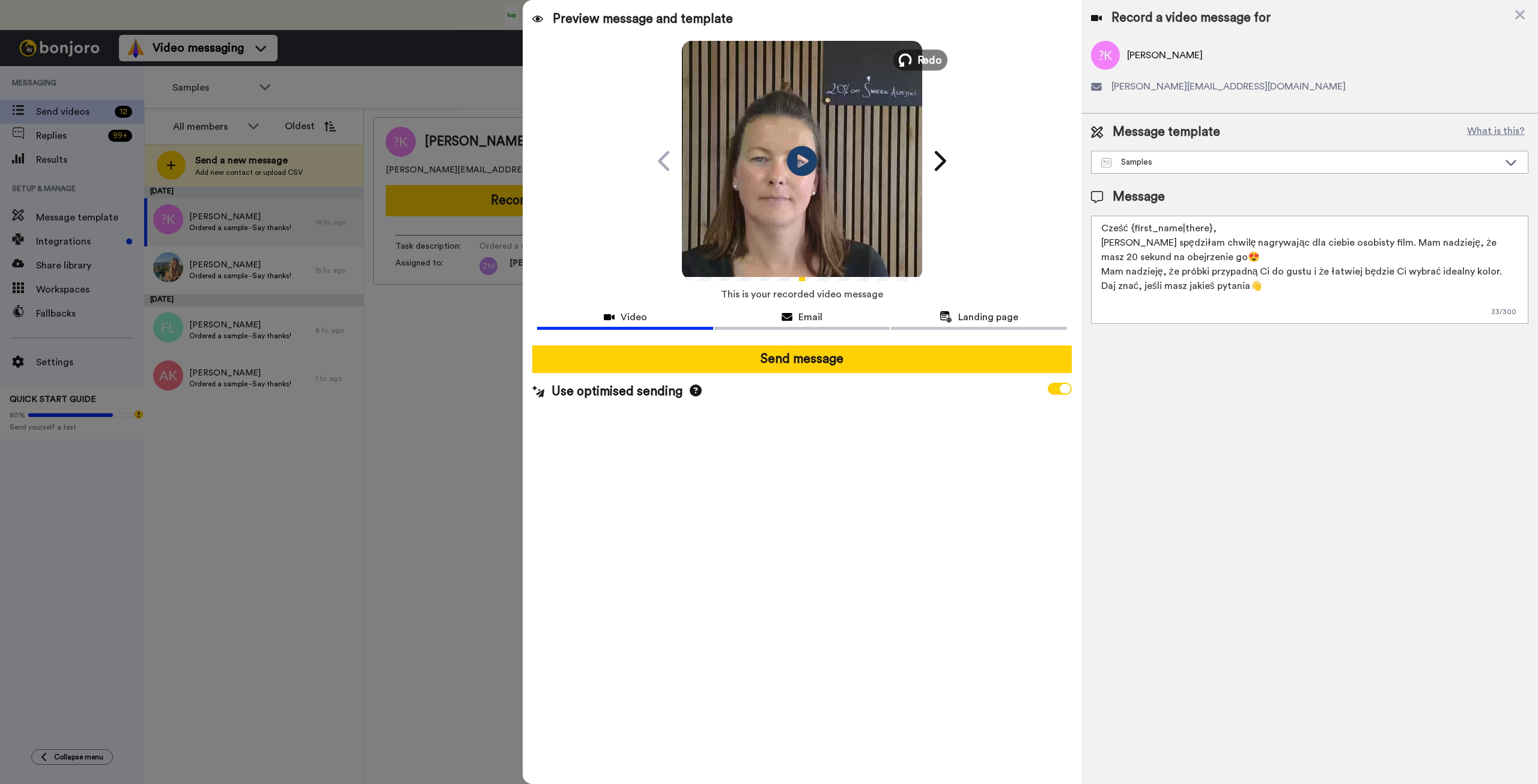
click at [911, 59] on icon at bounding box center [905, 60] width 14 height 14
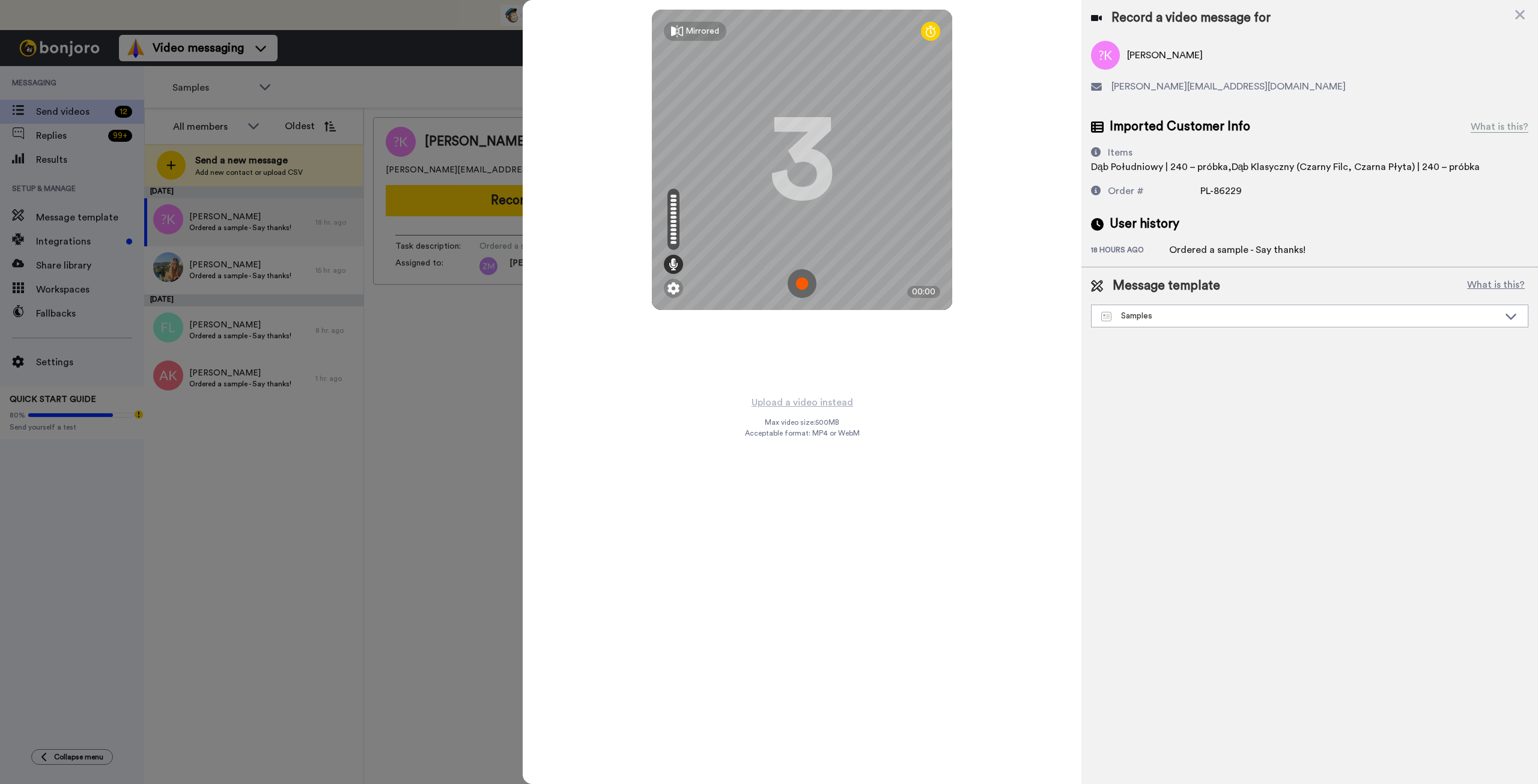
click at [803, 283] on img at bounding box center [802, 284] width 29 height 29
click at [790, 287] on img at bounding box center [802, 284] width 29 height 29
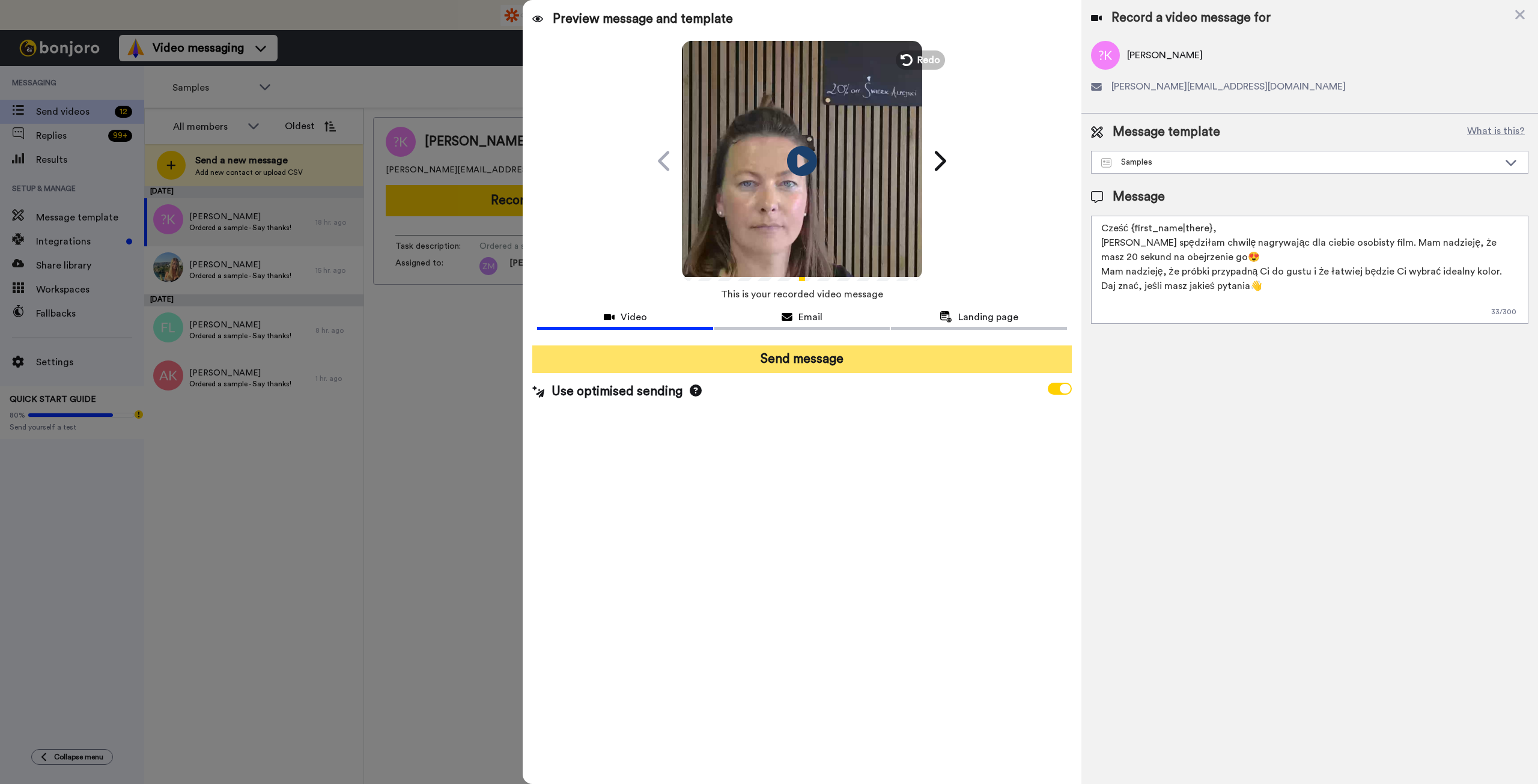
click at [950, 361] on button "Send message" at bounding box center [802, 359] width 539 height 28
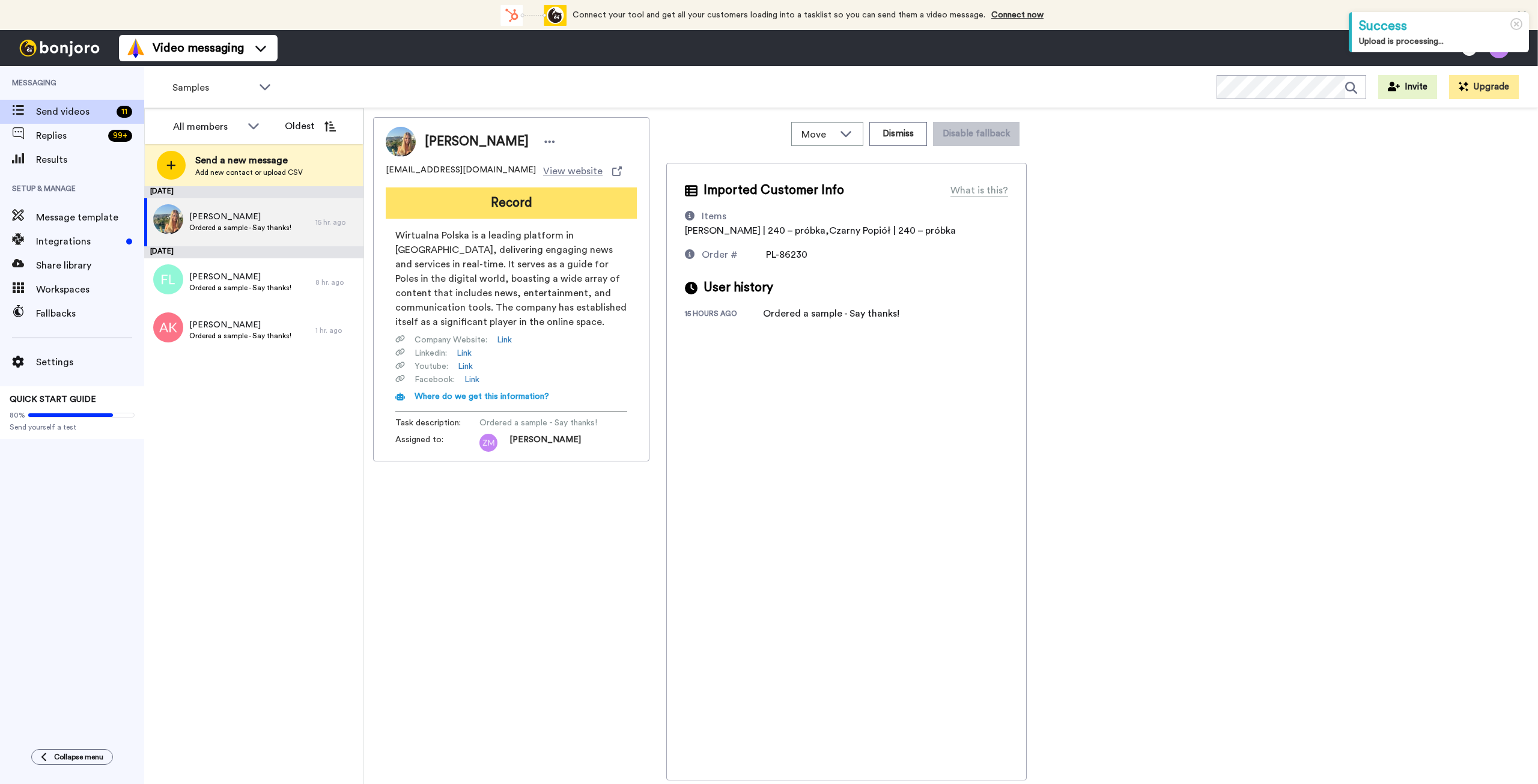
click at [553, 207] on button "Record" at bounding box center [511, 202] width 251 height 32
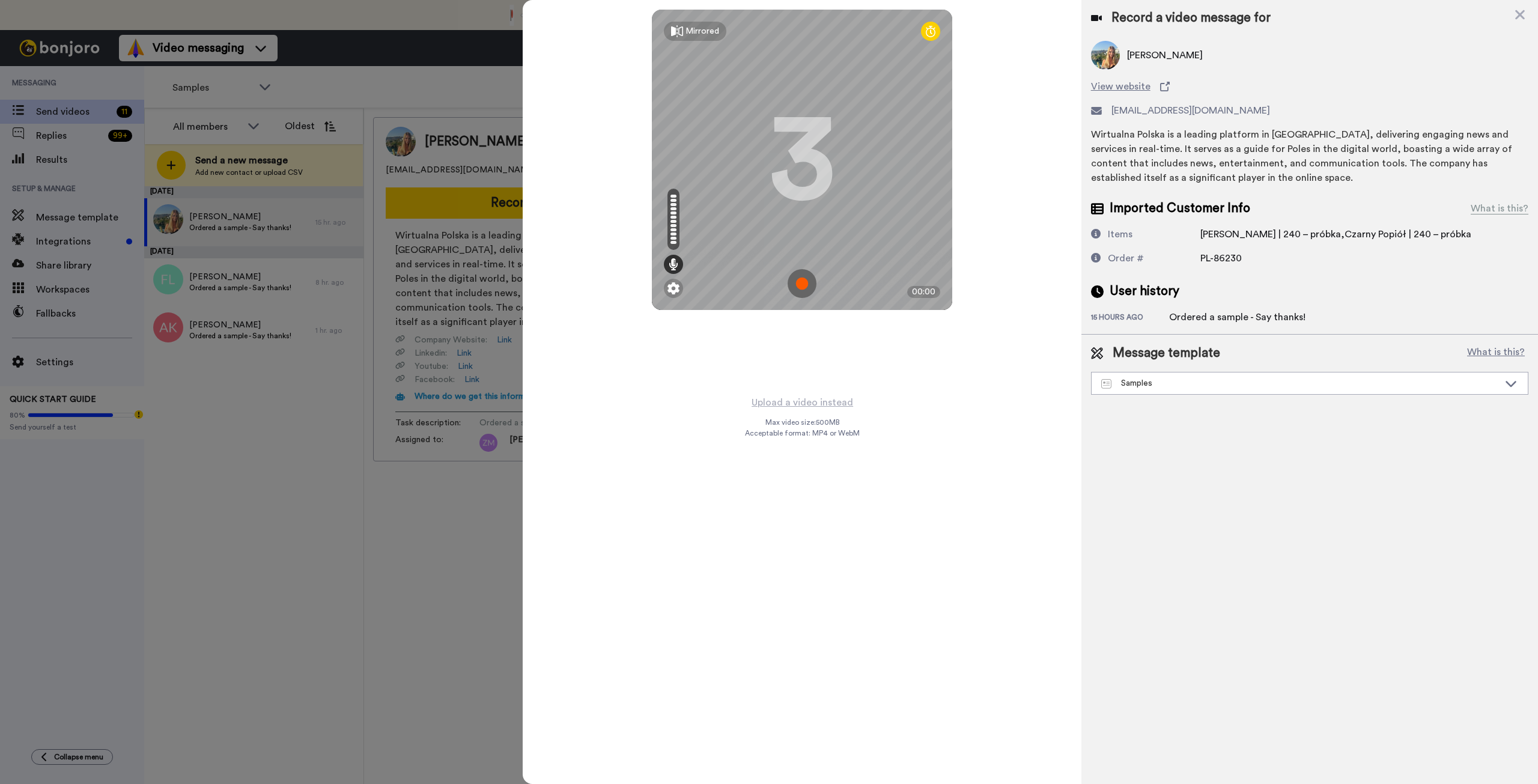
click at [803, 284] on img at bounding box center [802, 284] width 29 height 29
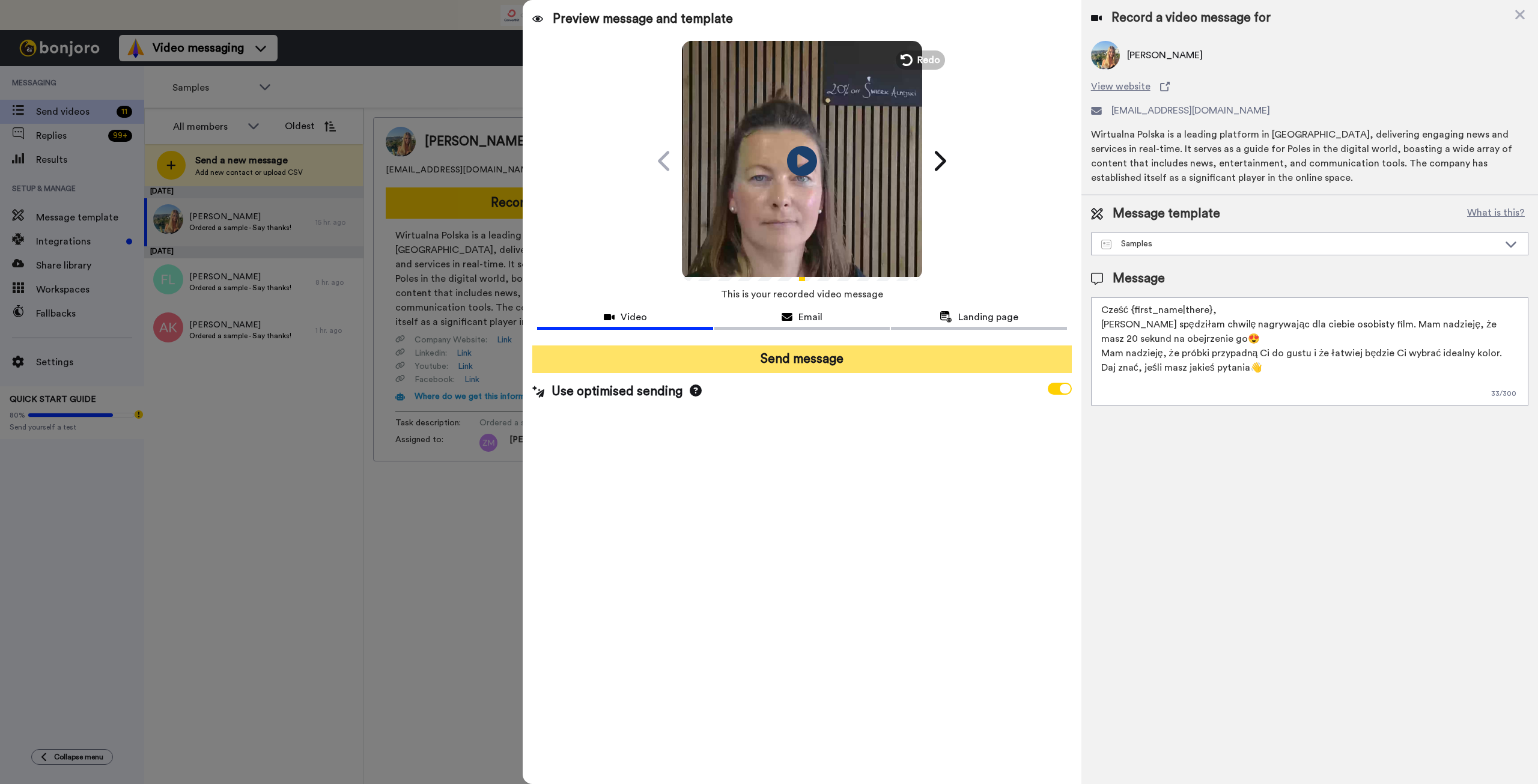
click at [896, 364] on button "Send message" at bounding box center [802, 359] width 539 height 28
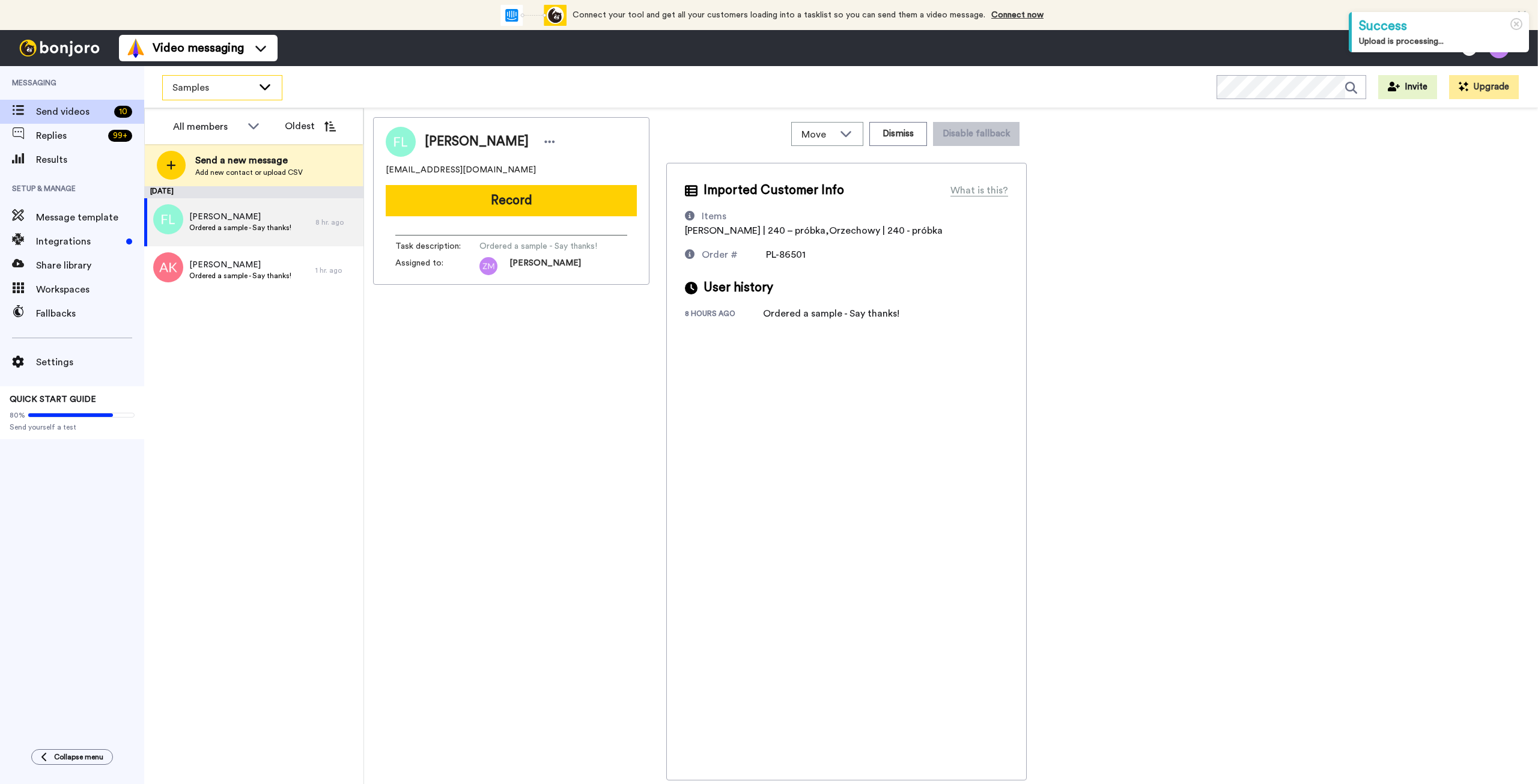
click at [261, 84] on icon at bounding box center [265, 86] width 14 height 12
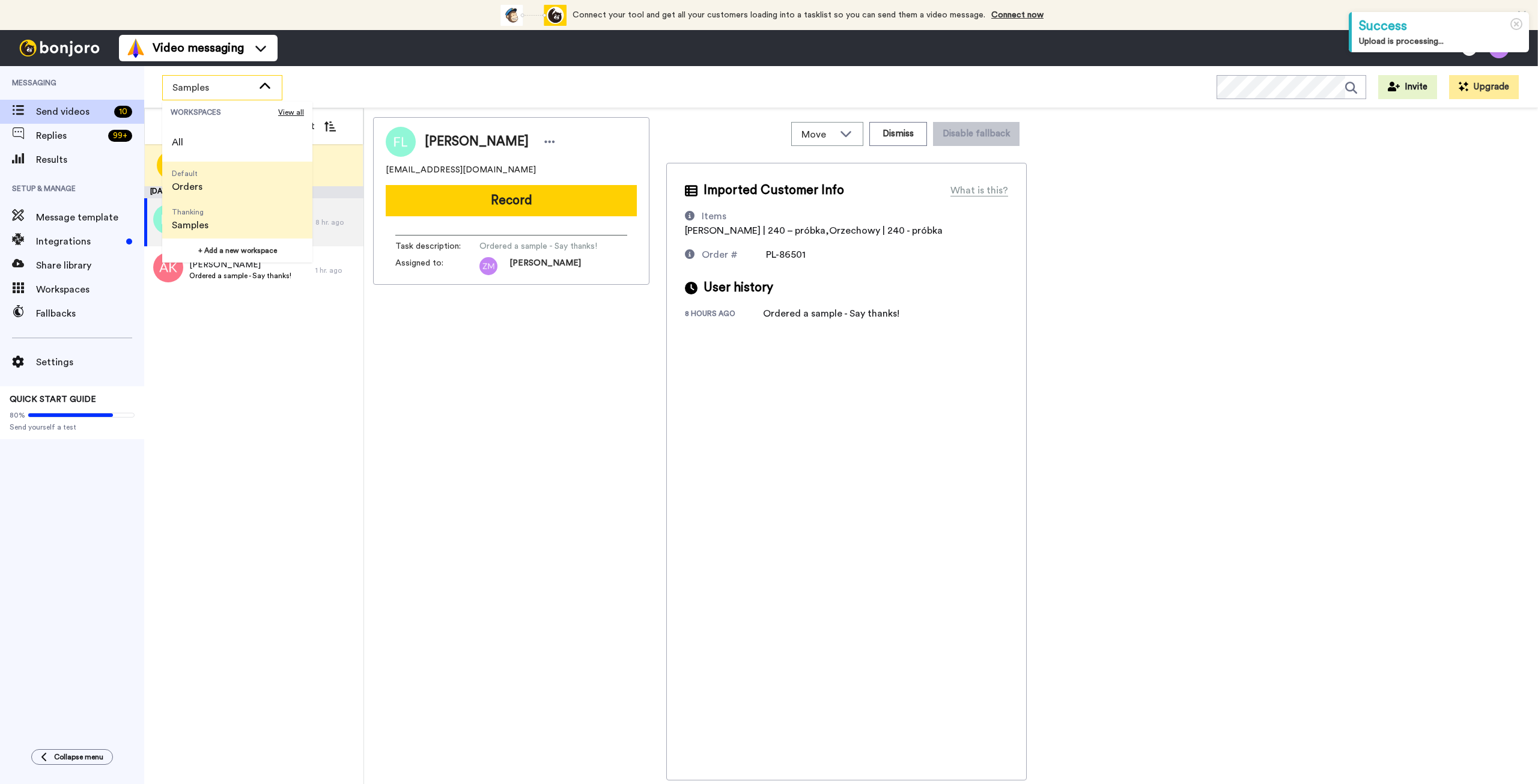
click at [211, 182] on span "Default Orders" at bounding box center [186, 181] width 50 height 39
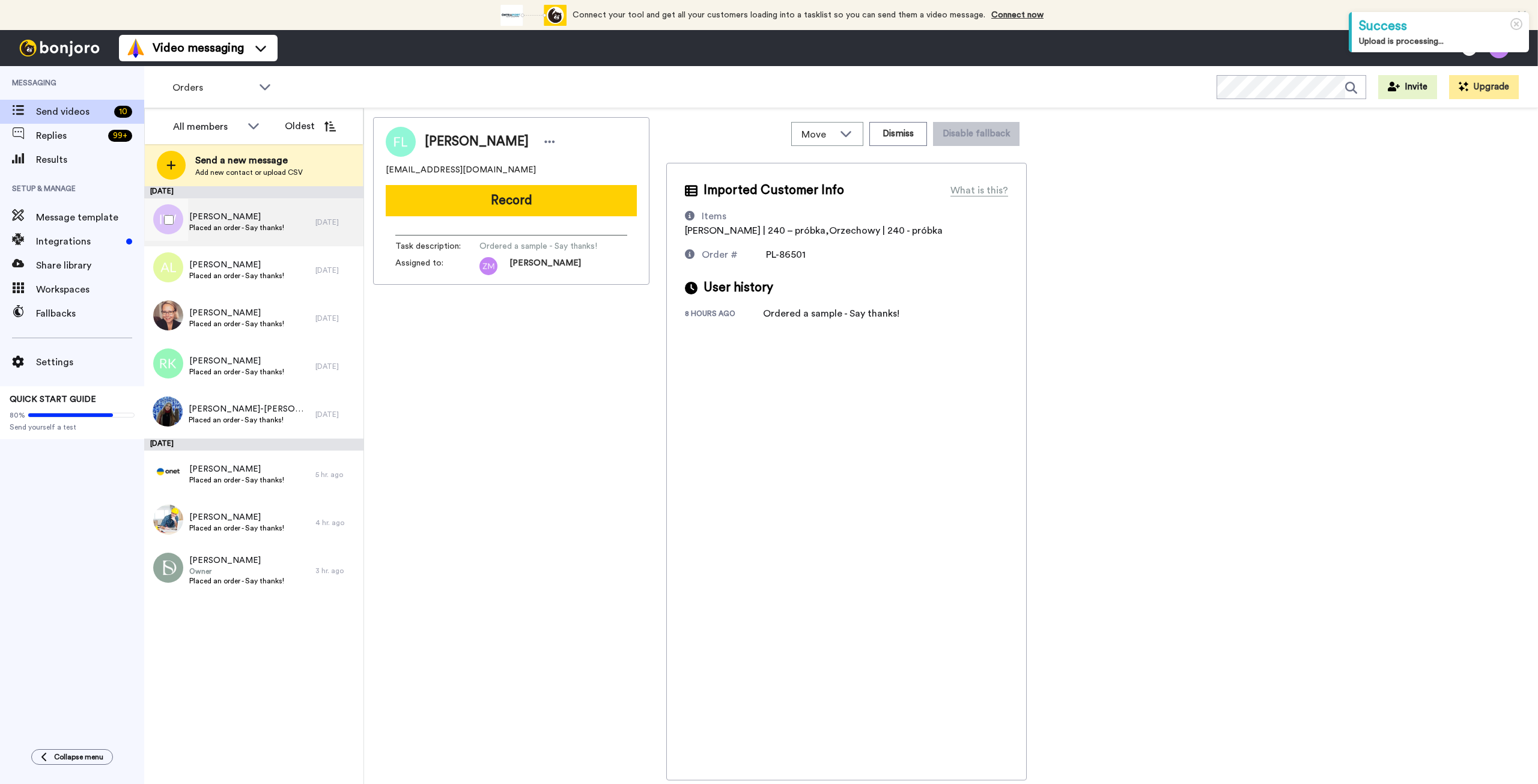
click at [253, 227] on span "Placed an order - Say thanks!" at bounding box center [236, 228] width 95 height 10
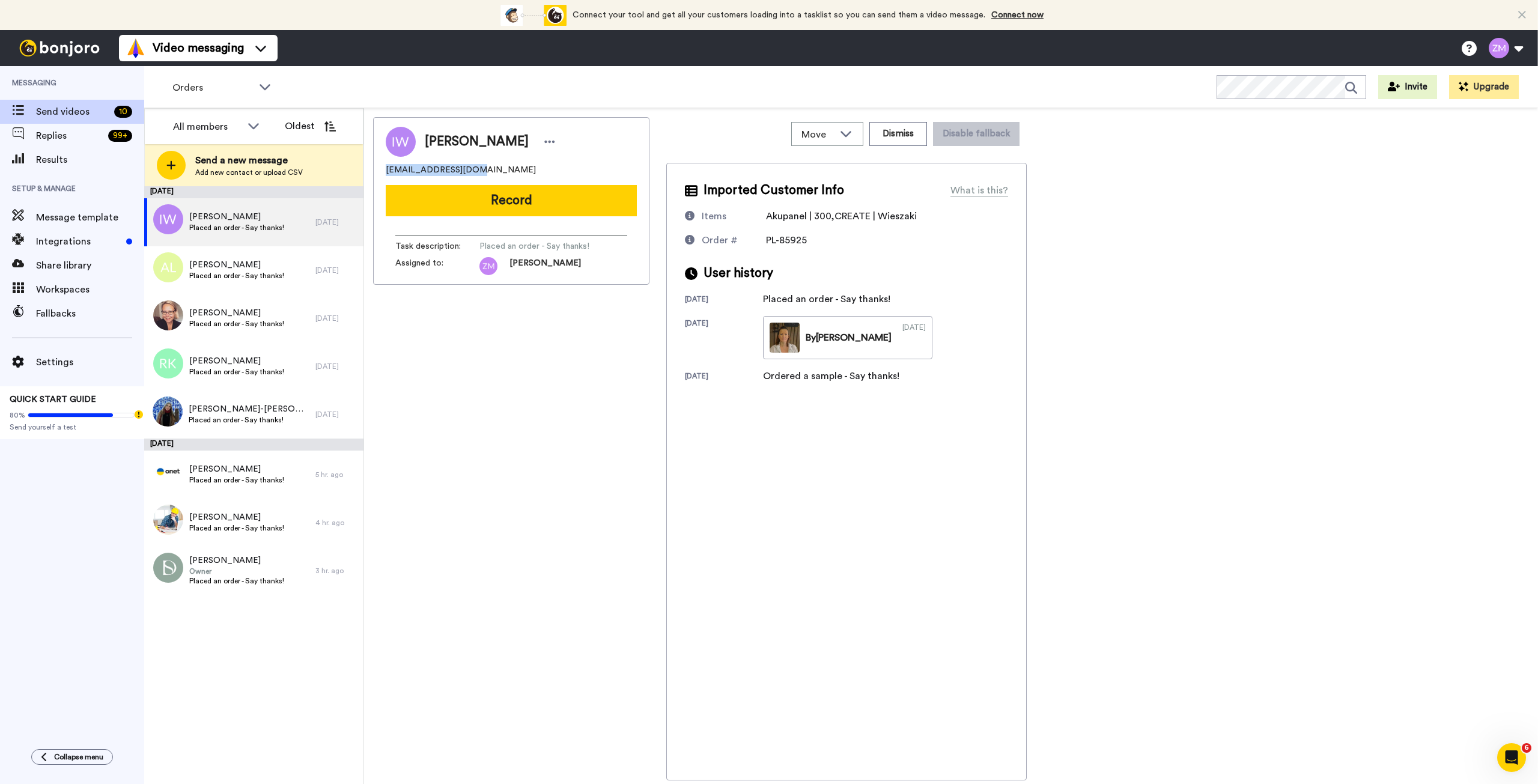
drag, startPoint x: 467, startPoint y: 168, endPoint x: 384, endPoint y: 169, distance: 83.0
click at [384, 169] on div "Iwona Wójcik-Rogacka ivawojcik@gmail.com Record Task description : Placed an or…" at bounding box center [511, 201] width 277 height 167
copy span "ivawojcik@gmail.com"
click at [522, 202] on button "Record" at bounding box center [511, 201] width 251 height 32
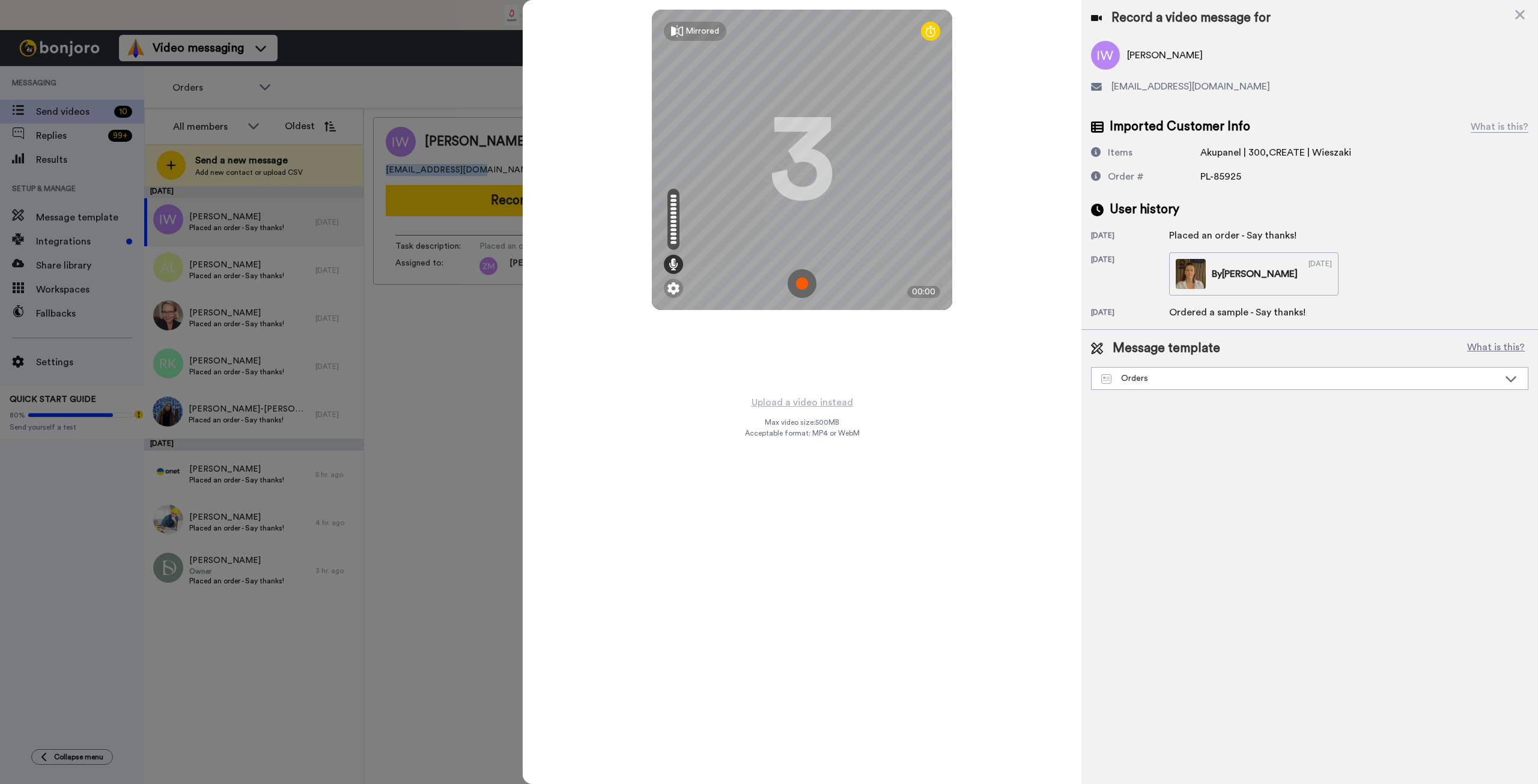
click at [800, 281] on img at bounding box center [802, 284] width 29 height 29
click at [806, 284] on img at bounding box center [802, 284] width 29 height 29
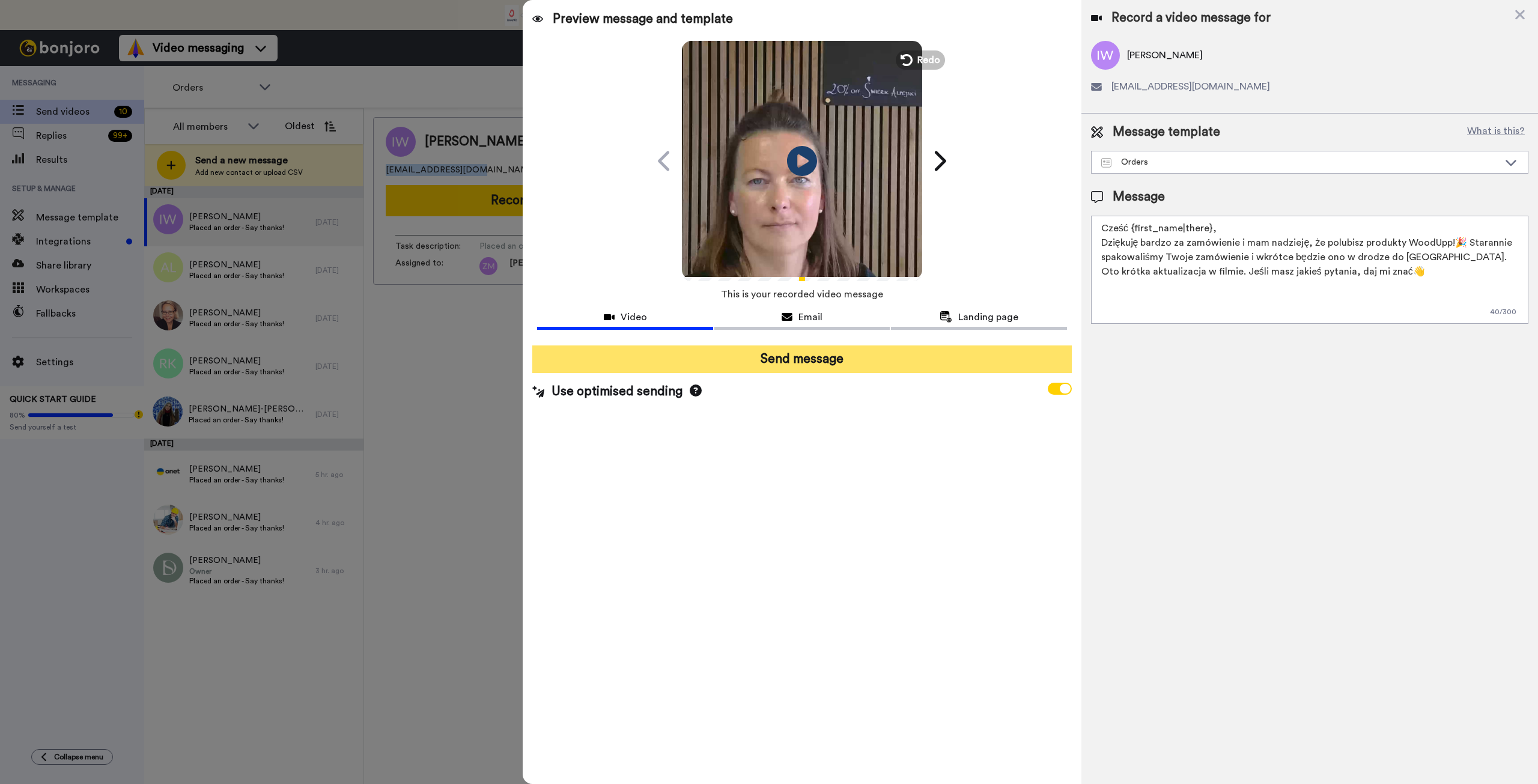
click at [861, 362] on button "Send message" at bounding box center [802, 359] width 539 height 28
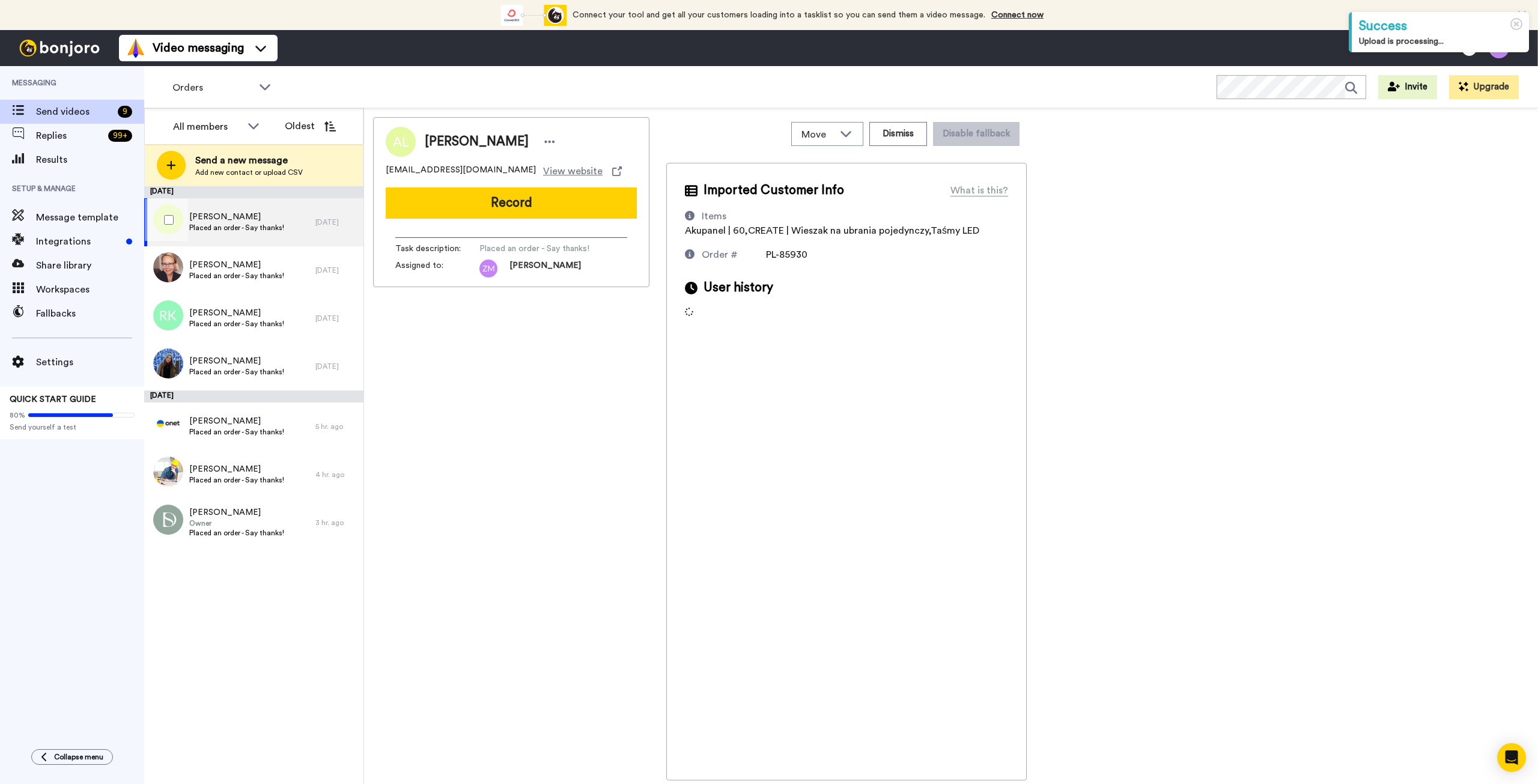
click at [271, 225] on span "Placed an order - Say thanks!" at bounding box center [236, 228] width 95 height 10
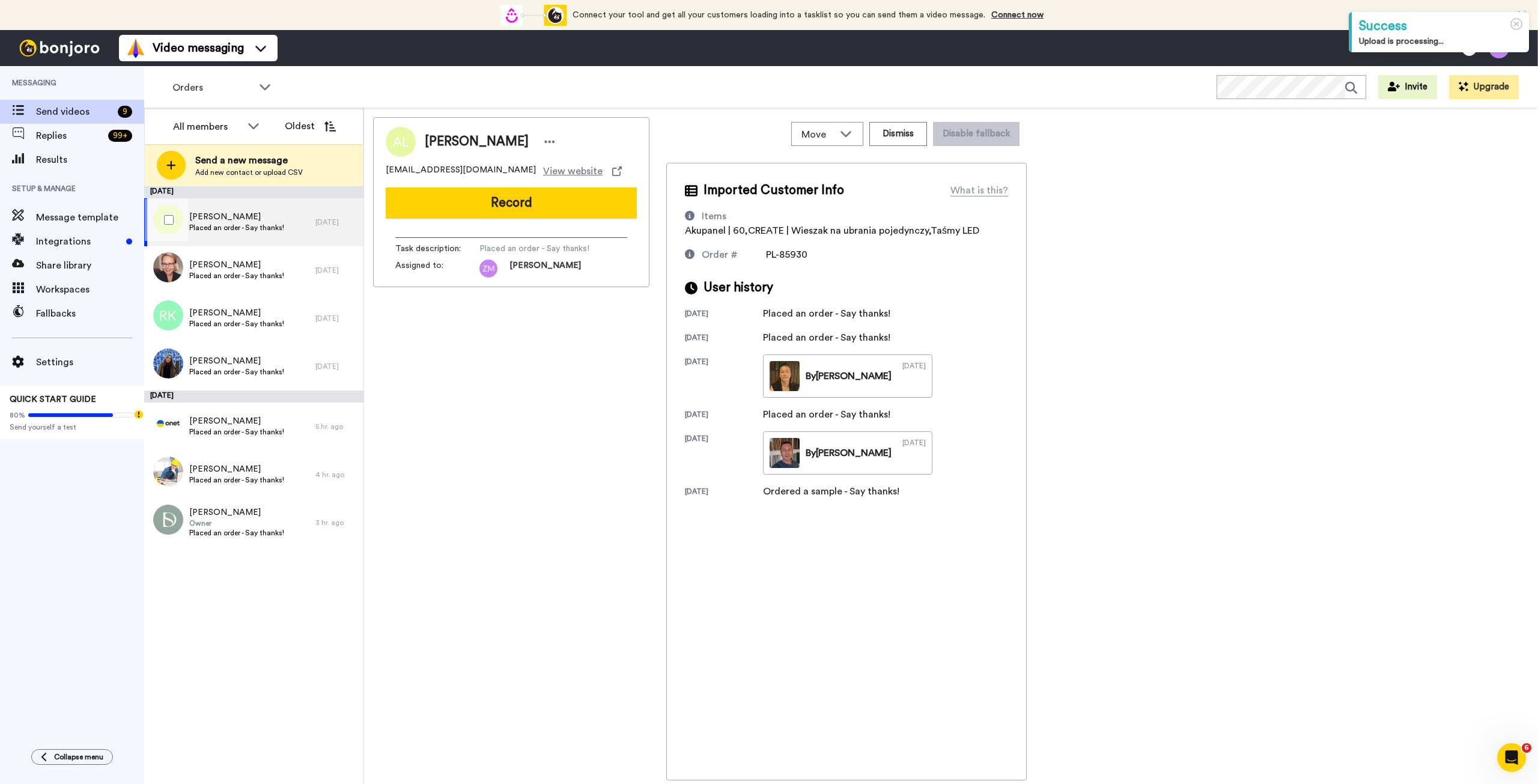
click at [273, 225] on span "Placed an order - Say thanks!" at bounding box center [236, 228] width 95 height 10
click at [271, 265] on span "[PERSON_NAME]" at bounding box center [236, 265] width 95 height 12
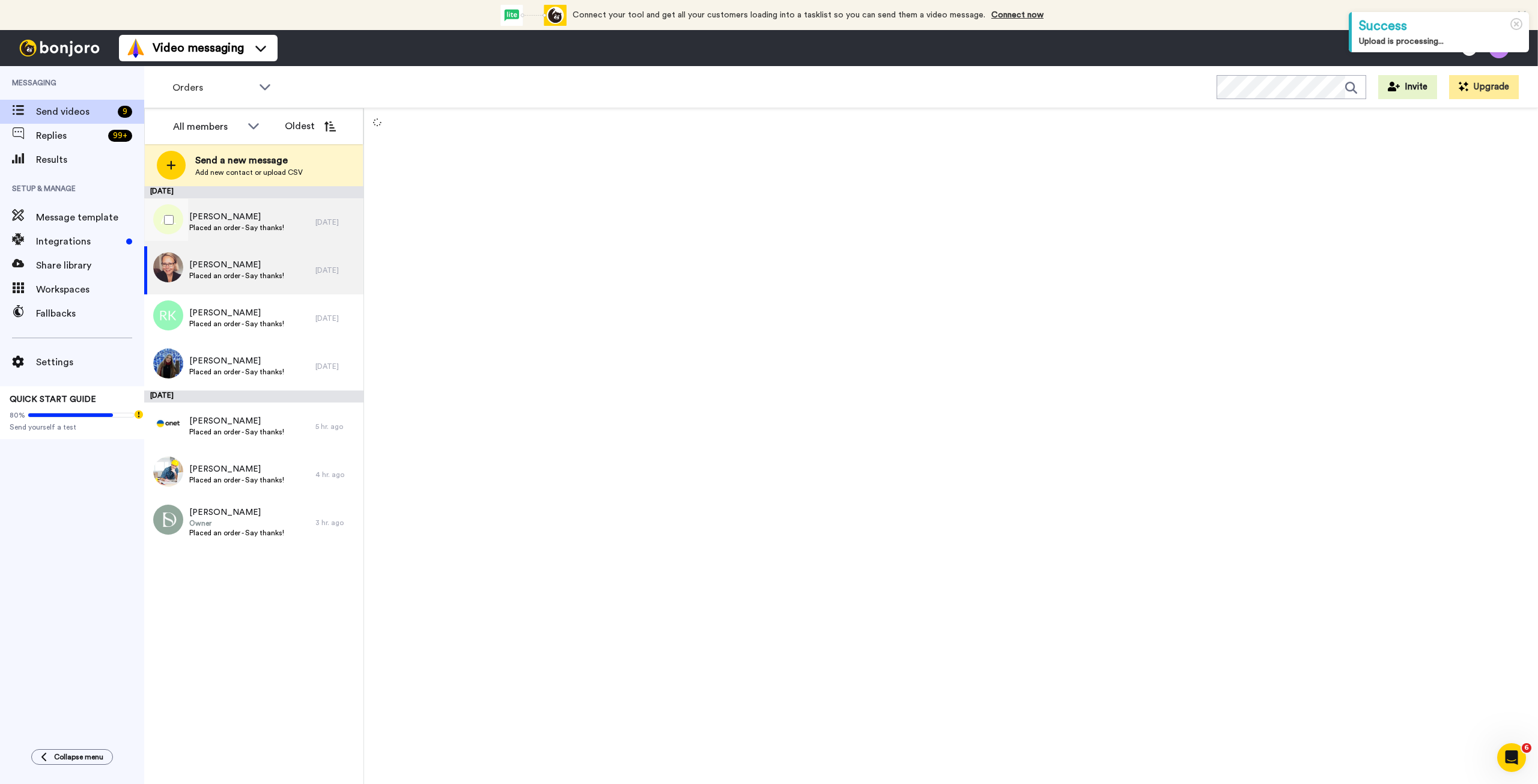
click at [281, 230] on span "Placed an order - Say thanks!" at bounding box center [236, 228] width 95 height 10
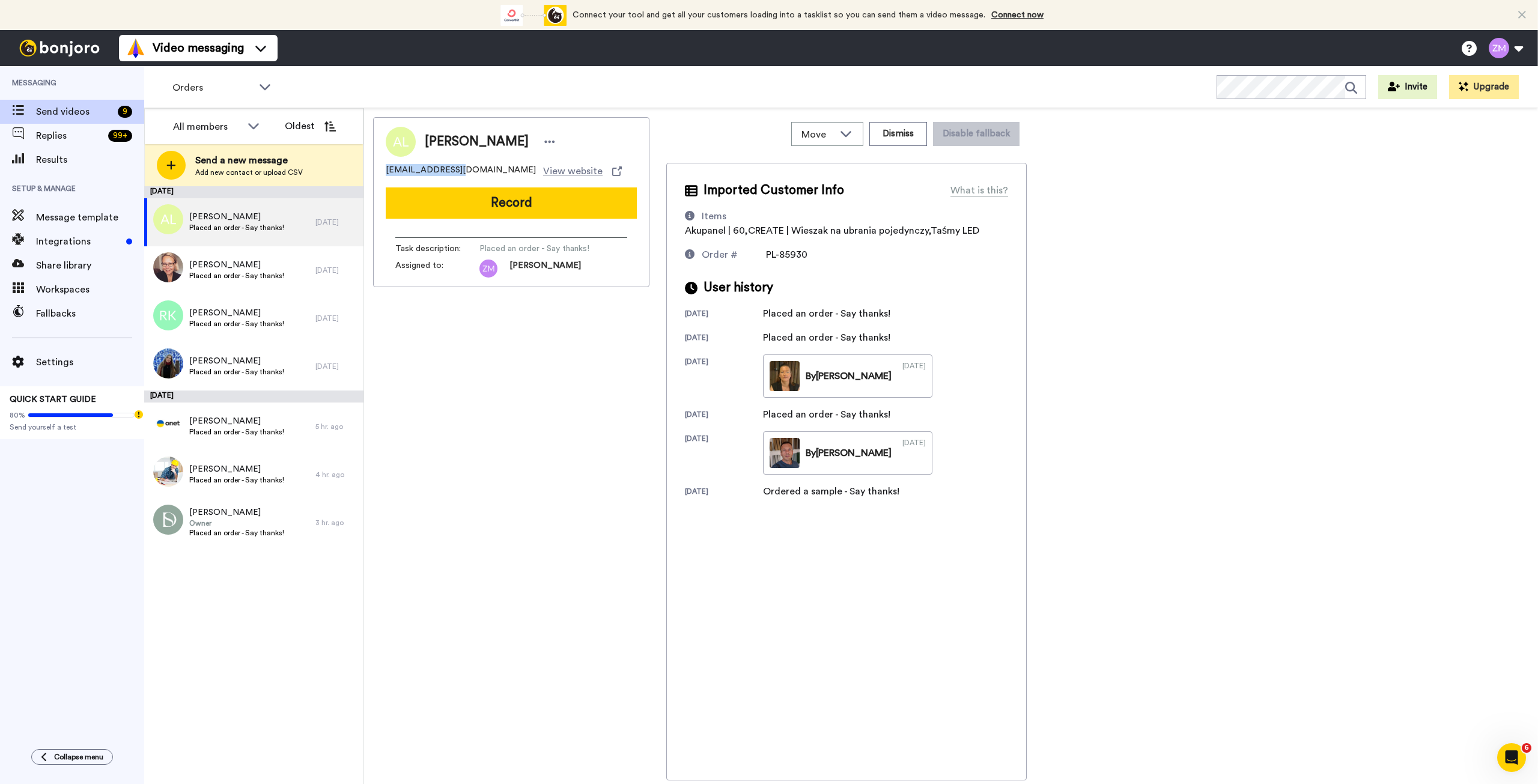
drag, startPoint x: 460, startPoint y: 172, endPoint x: 380, endPoint y: 176, distance: 80.1
click at [380, 176] on div "Adam Latocha latocha.a@me.com View website Record Task description : Placed an …" at bounding box center [511, 202] width 277 height 170
click at [469, 198] on button "Record" at bounding box center [511, 202] width 251 height 32
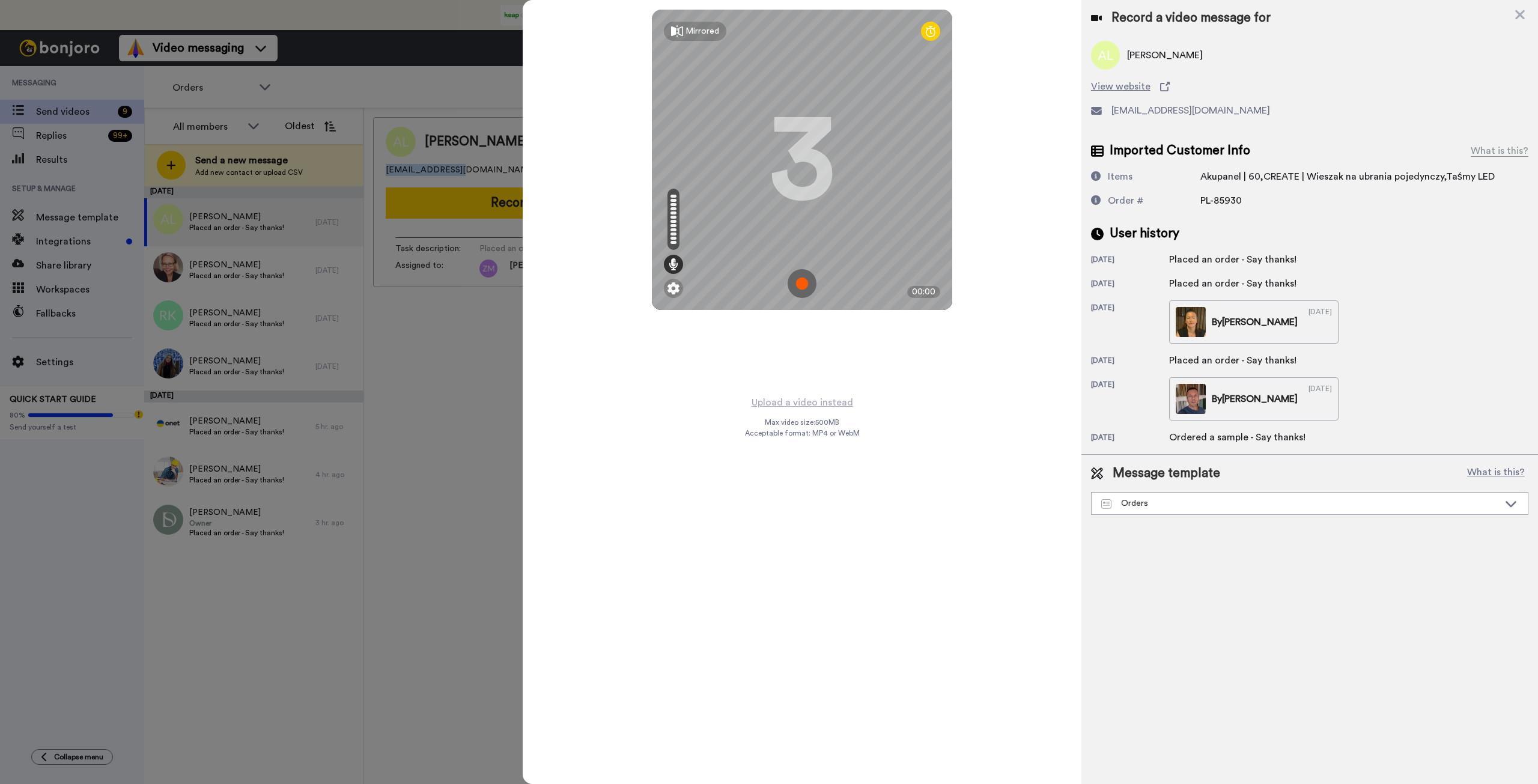
click at [802, 284] on img at bounding box center [802, 284] width 29 height 29
click at [805, 281] on img at bounding box center [802, 284] width 29 height 29
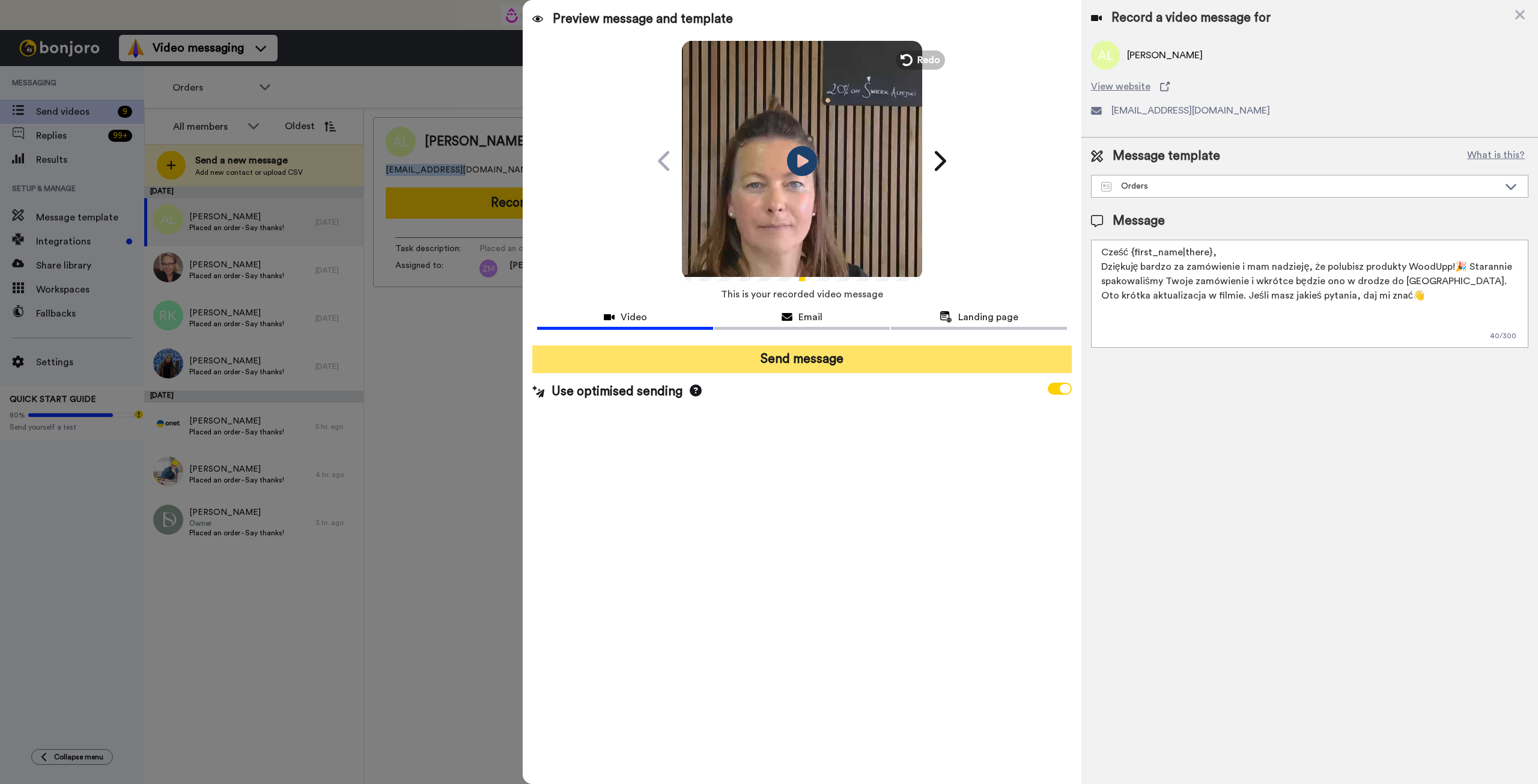
click at [873, 361] on button "Send message" at bounding box center [802, 359] width 539 height 28
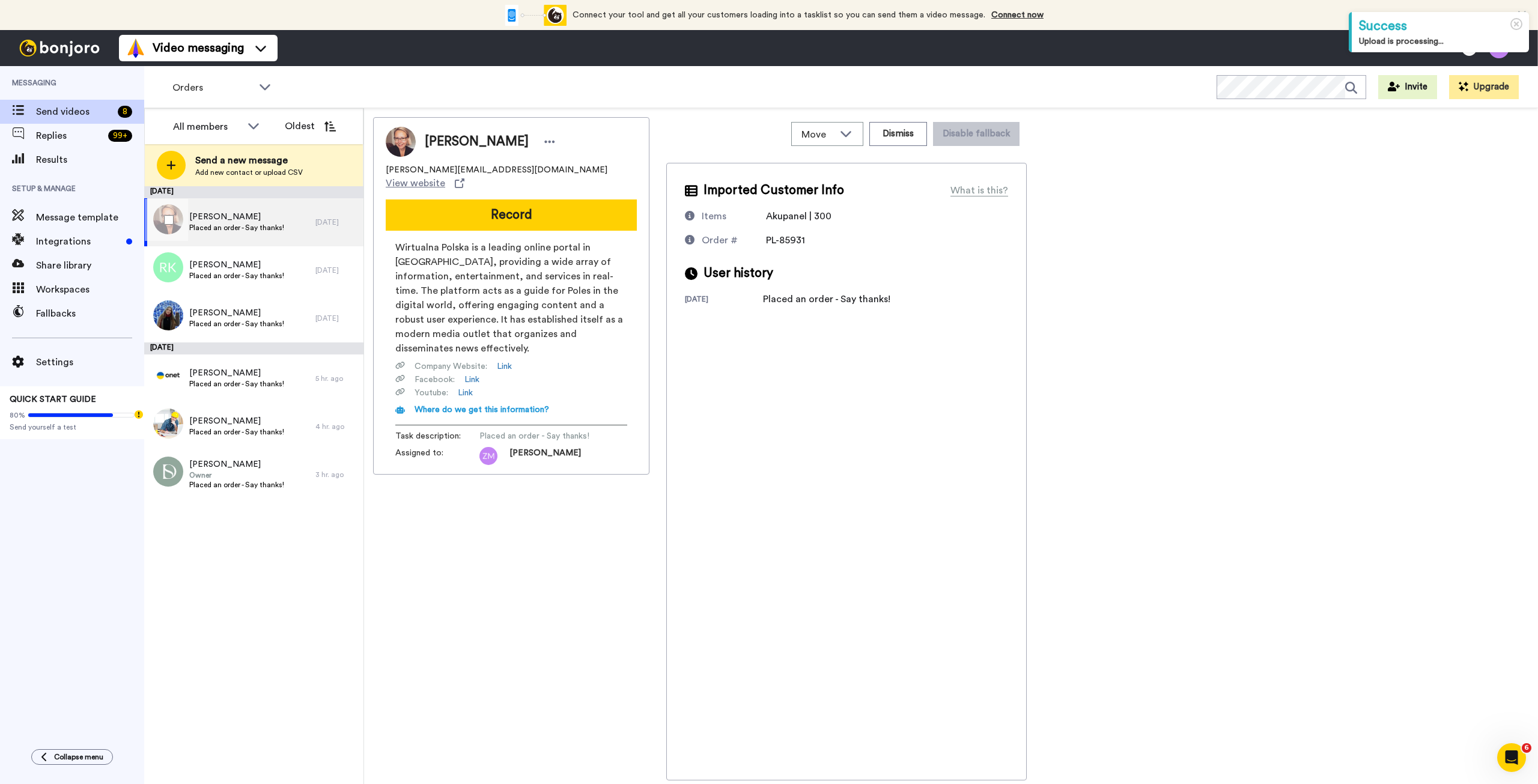
click at [245, 228] on span "Placed an order - Say thanks!" at bounding box center [236, 228] width 95 height 10
click at [504, 212] on button "Record" at bounding box center [511, 215] width 251 height 32
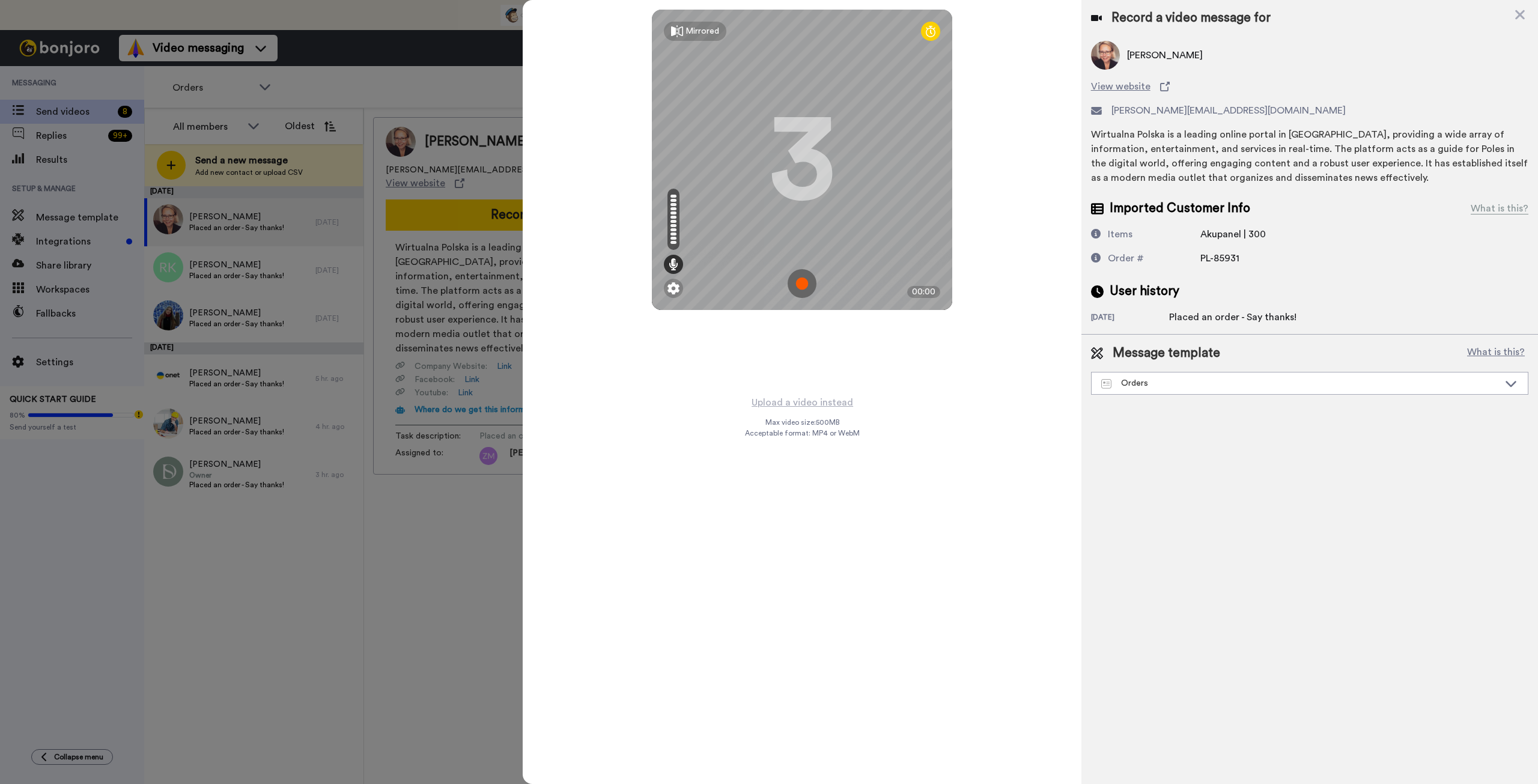
click at [803, 283] on img at bounding box center [802, 284] width 29 height 29
click at [802, 282] on img at bounding box center [802, 284] width 29 height 29
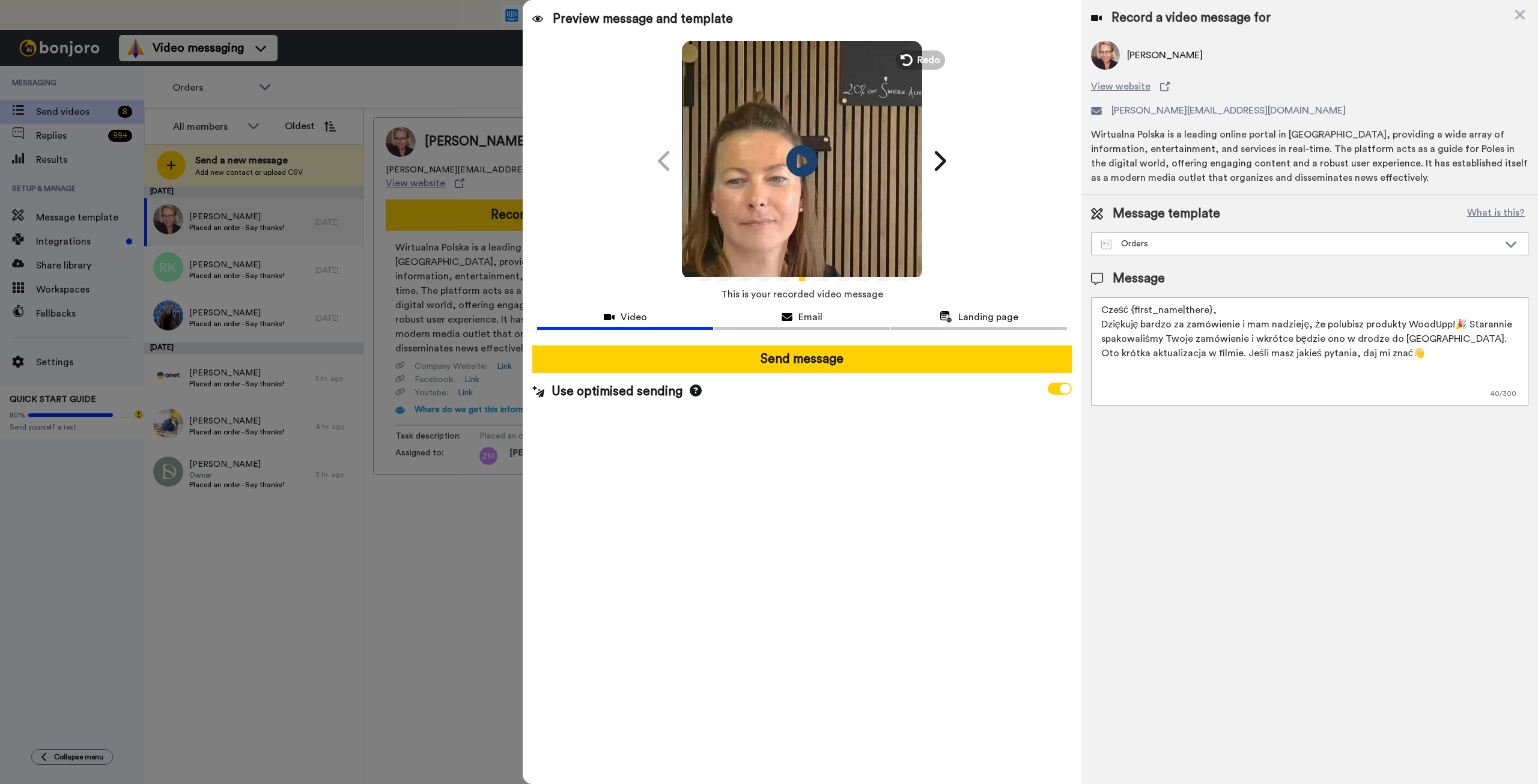
click at [805, 162] on icon "Play/Pause" at bounding box center [802, 160] width 32 height 57
click at [911, 60] on icon at bounding box center [905, 60] width 14 height 14
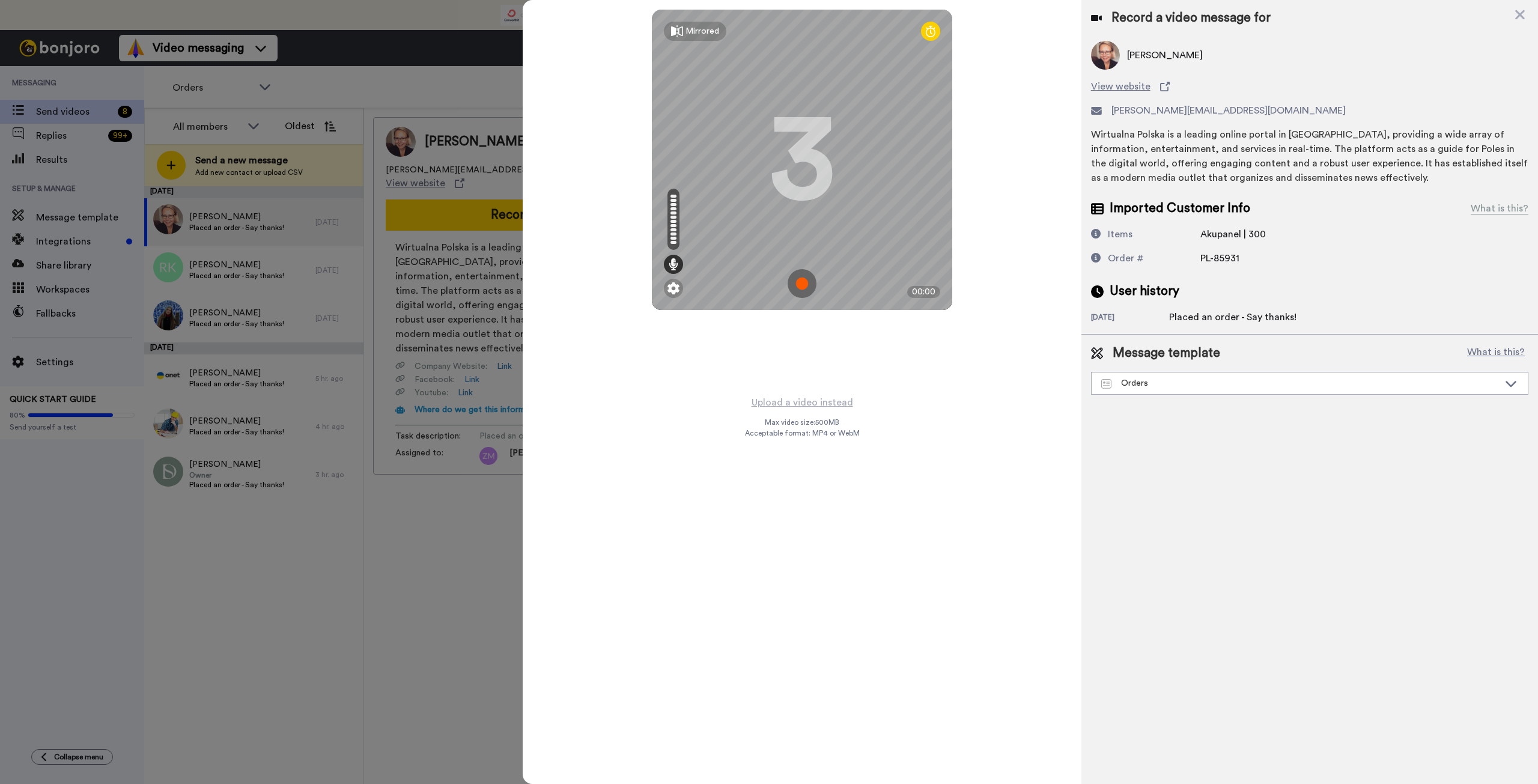
click at [802, 284] on img at bounding box center [802, 284] width 29 height 29
click at [796, 285] on img at bounding box center [802, 284] width 29 height 29
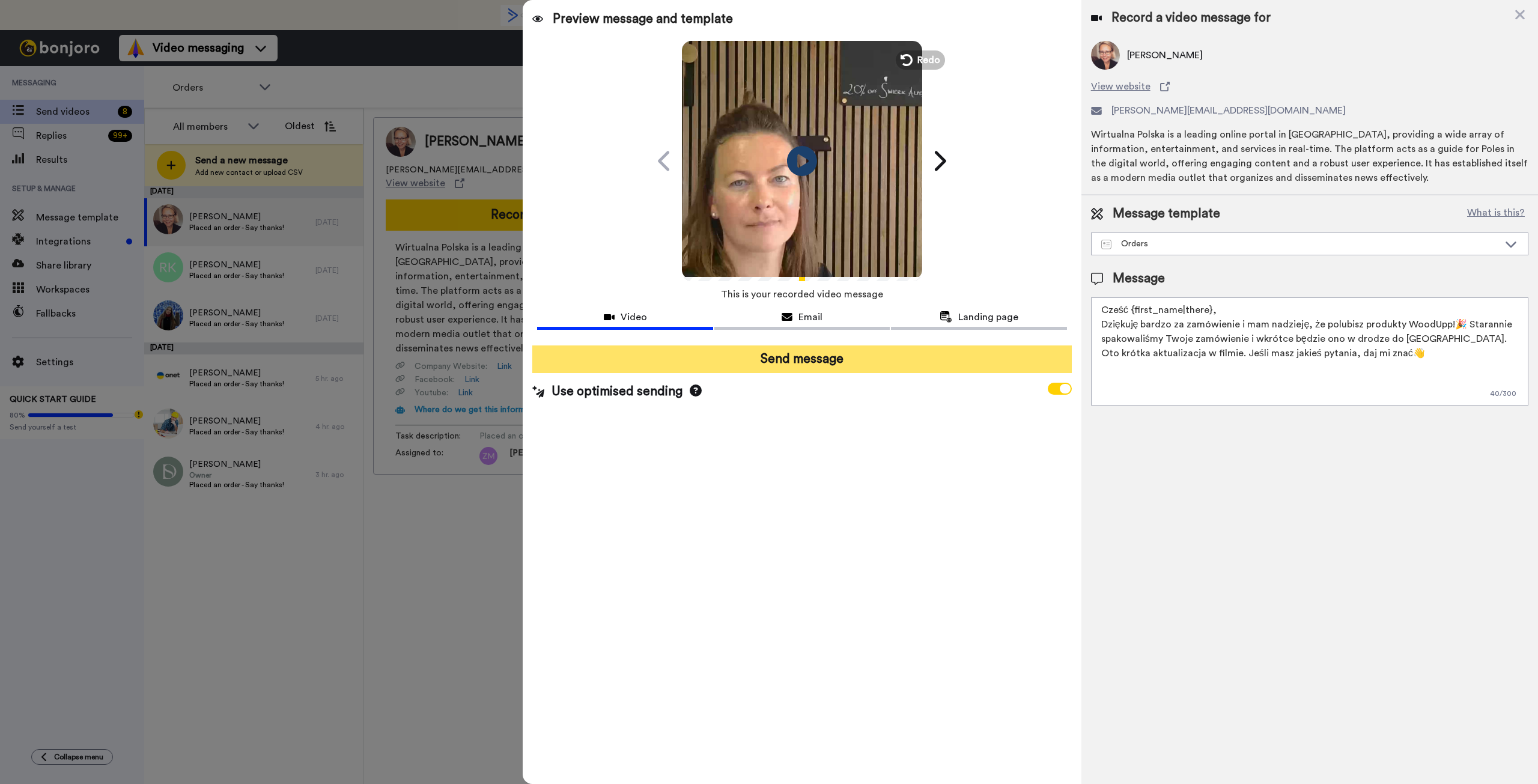
click at [842, 360] on button "Send message" at bounding box center [802, 359] width 539 height 28
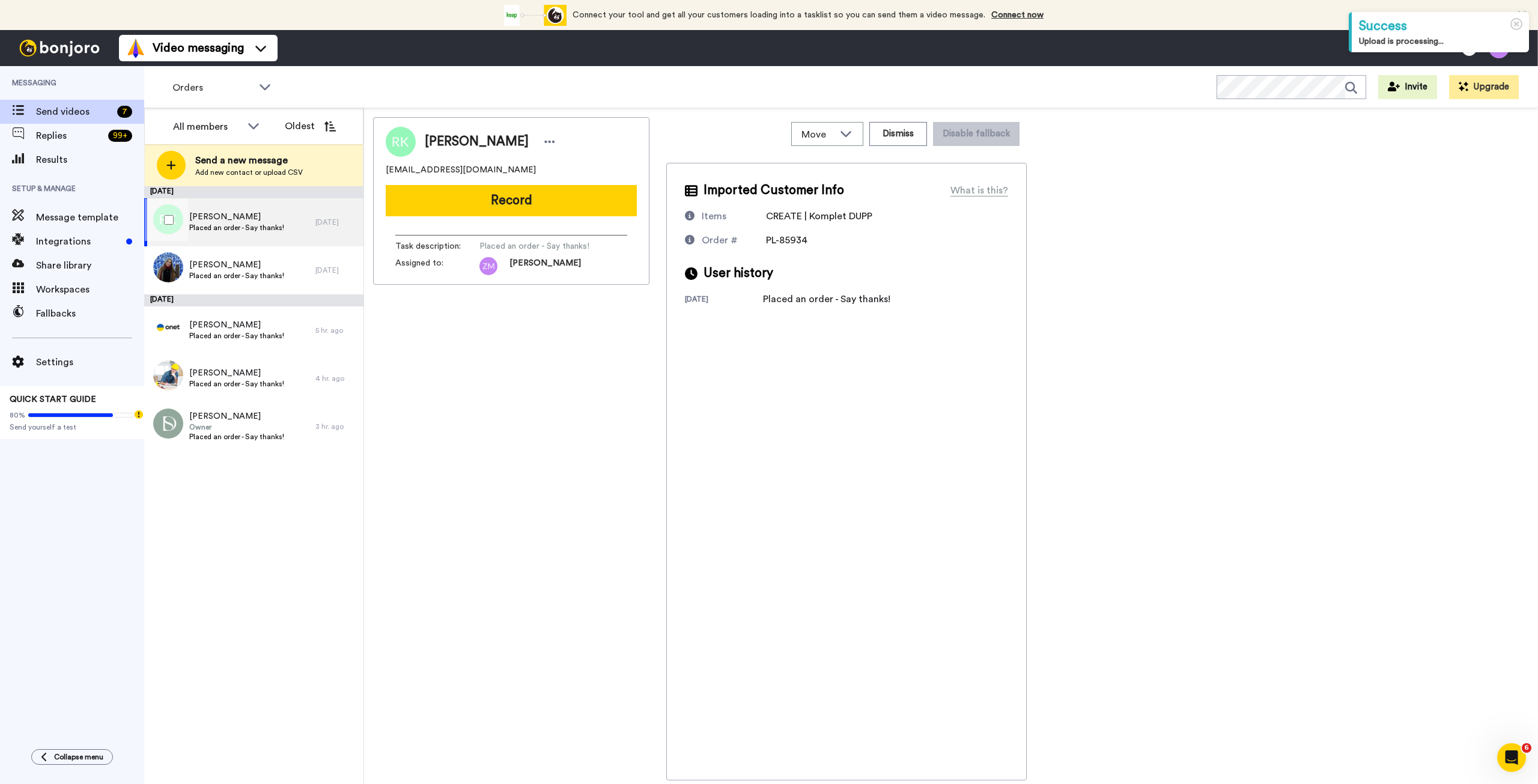
click at [277, 220] on span "Rafał Kawczyński" at bounding box center [236, 216] width 95 height 12
click at [907, 140] on button "Dismiss" at bounding box center [898, 134] width 58 height 24
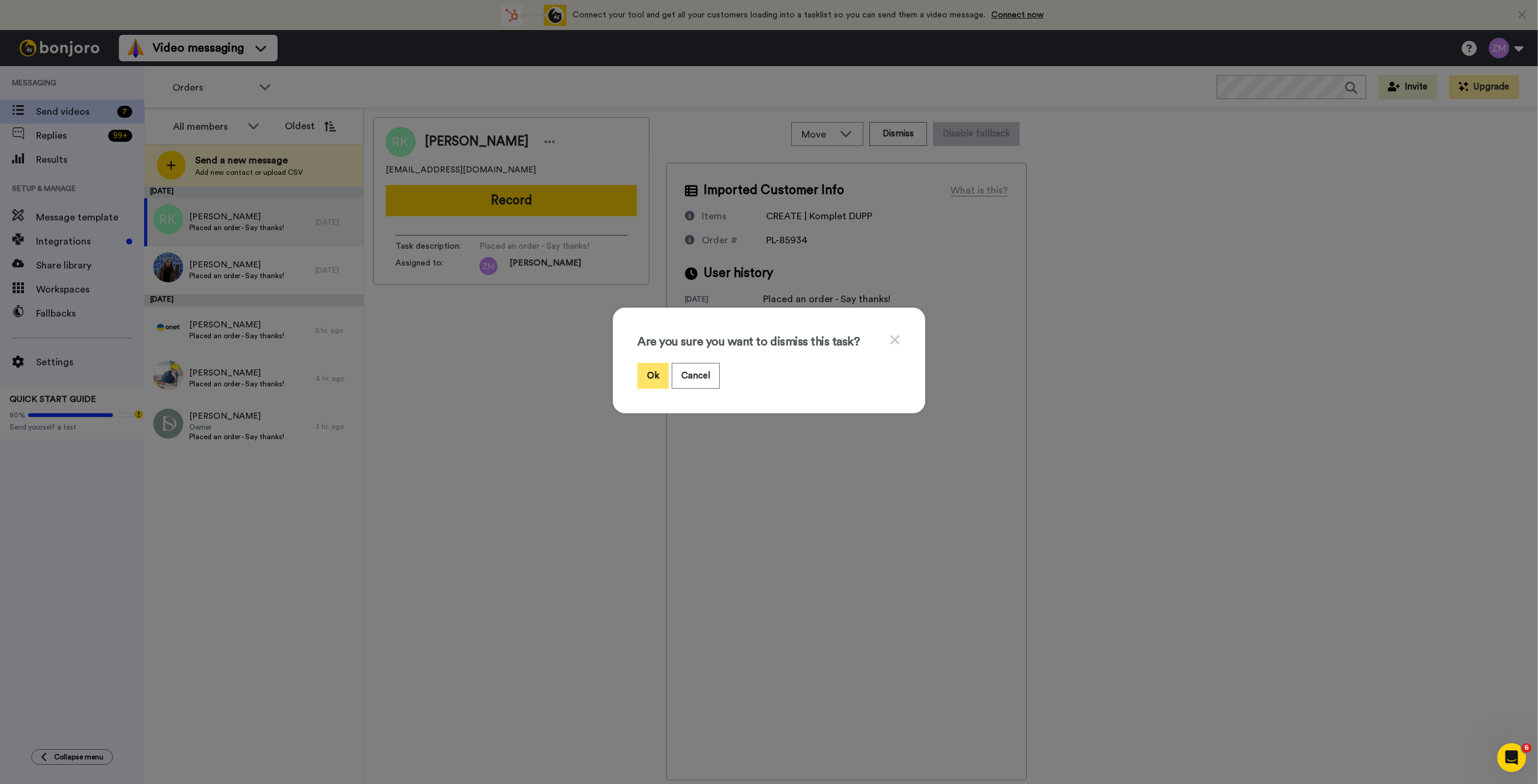
click at [651, 378] on button "Ok" at bounding box center [652, 376] width 32 height 26
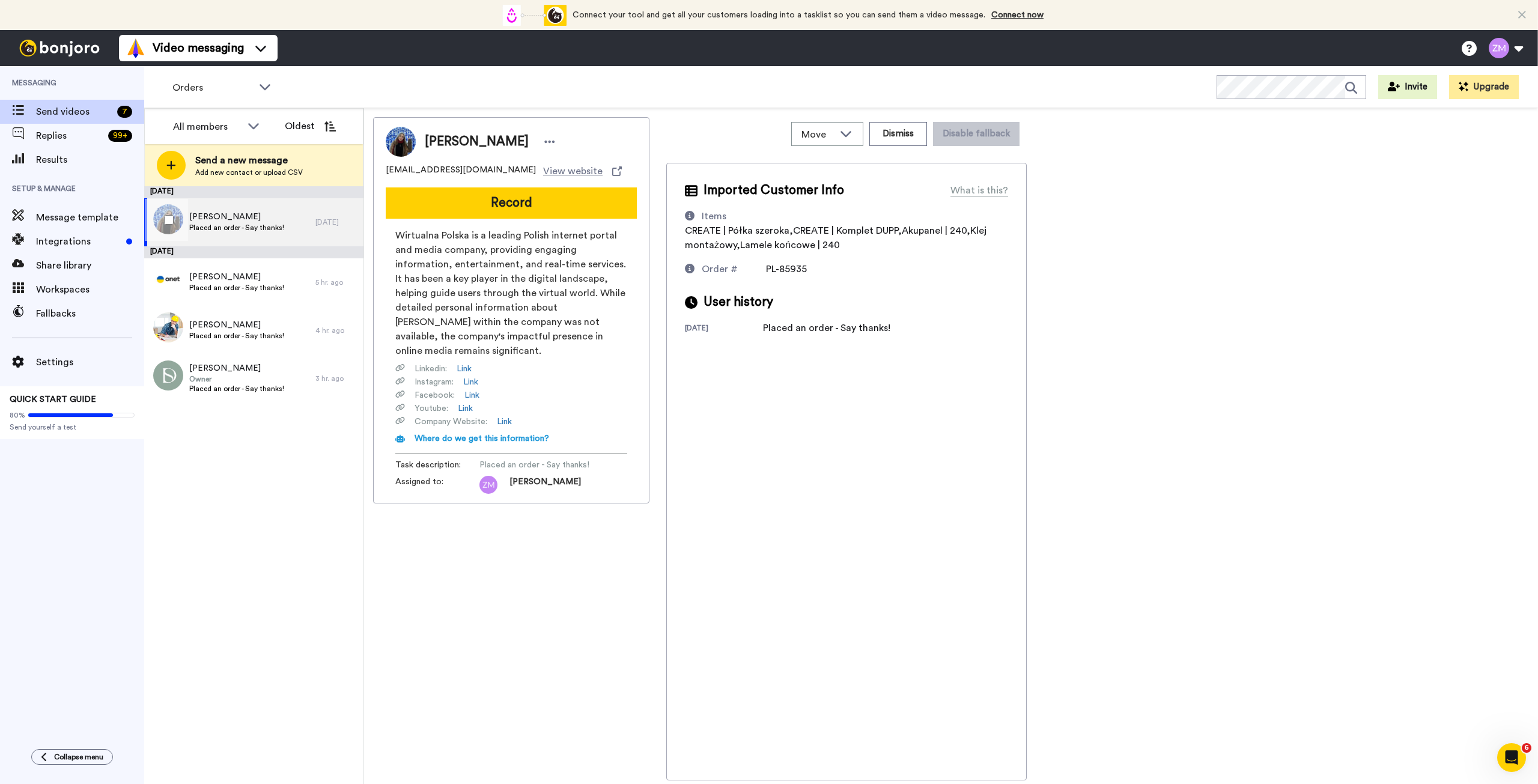
click at [251, 224] on span "Placed an order - Say thanks!" at bounding box center [236, 228] width 95 height 10
drag, startPoint x: 465, startPoint y: 176, endPoint x: 386, endPoint y: 174, distance: 79.0
click at [386, 174] on div "apredkiewicz@wp.pl View website" at bounding box center [511, 171] width 251 height 14
copy span "apredkiewicz@wp.pl"
click at [233, 227] on span "Placed an order - Say thanks!" at bounding box center [236, 228] width 95 height 10
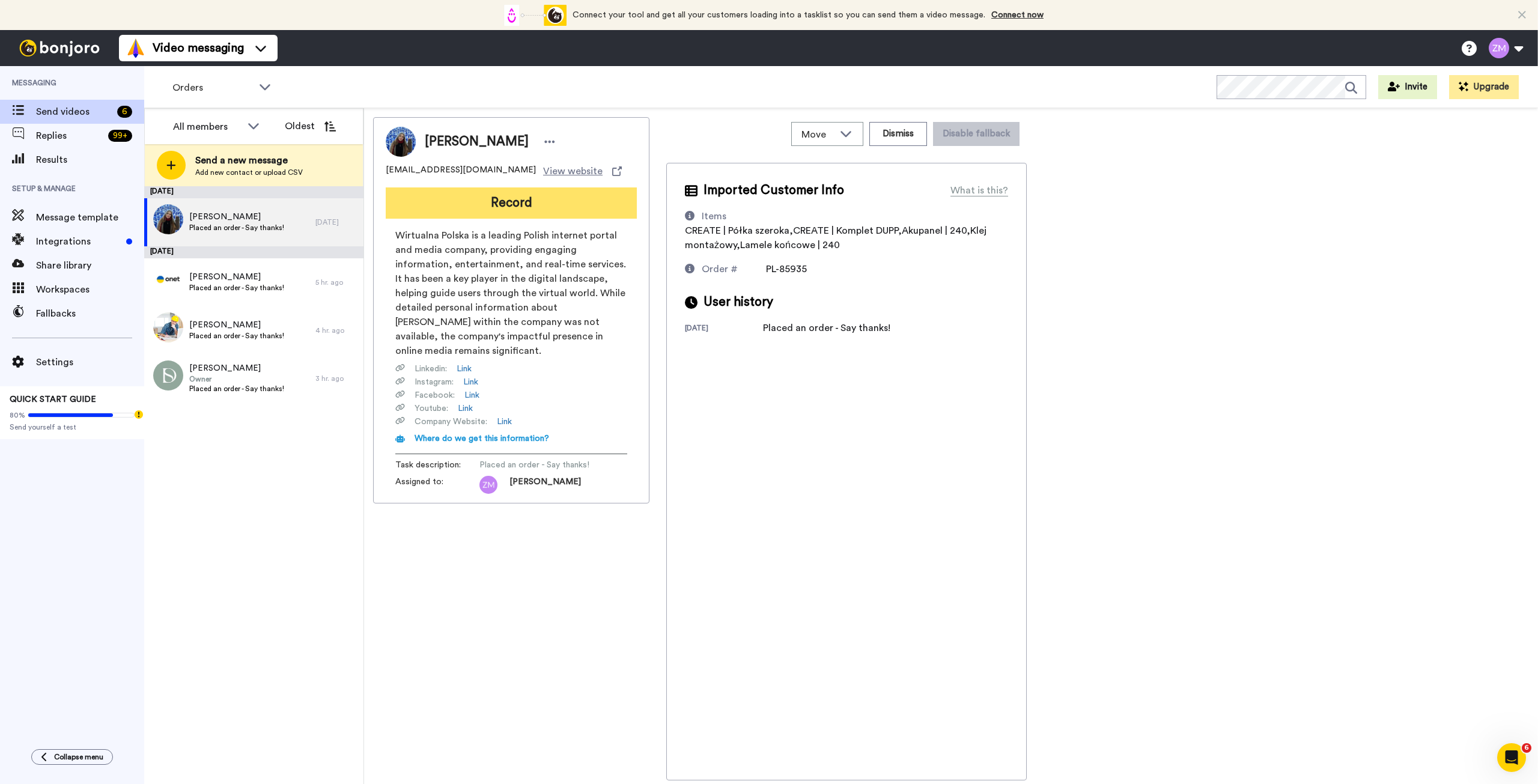
click at [518, 208] on button "Record" at bounding box center [511, 202] width 251 height 32
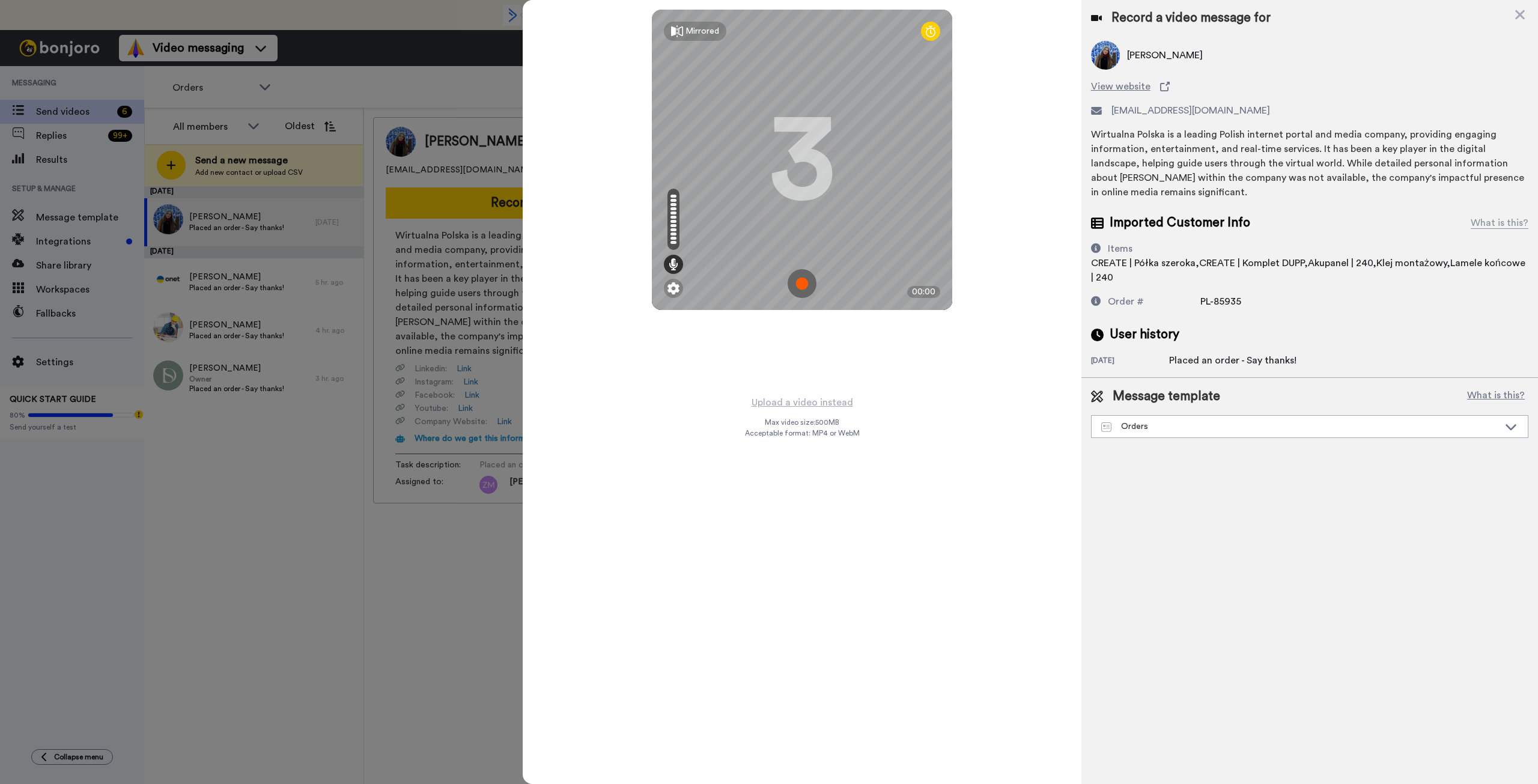
click at [802, 285] on img at bounding box center [802, 284] width 29 height 29
click at [803, 285] on img at bounding box center [802, 284] width 29 height 29
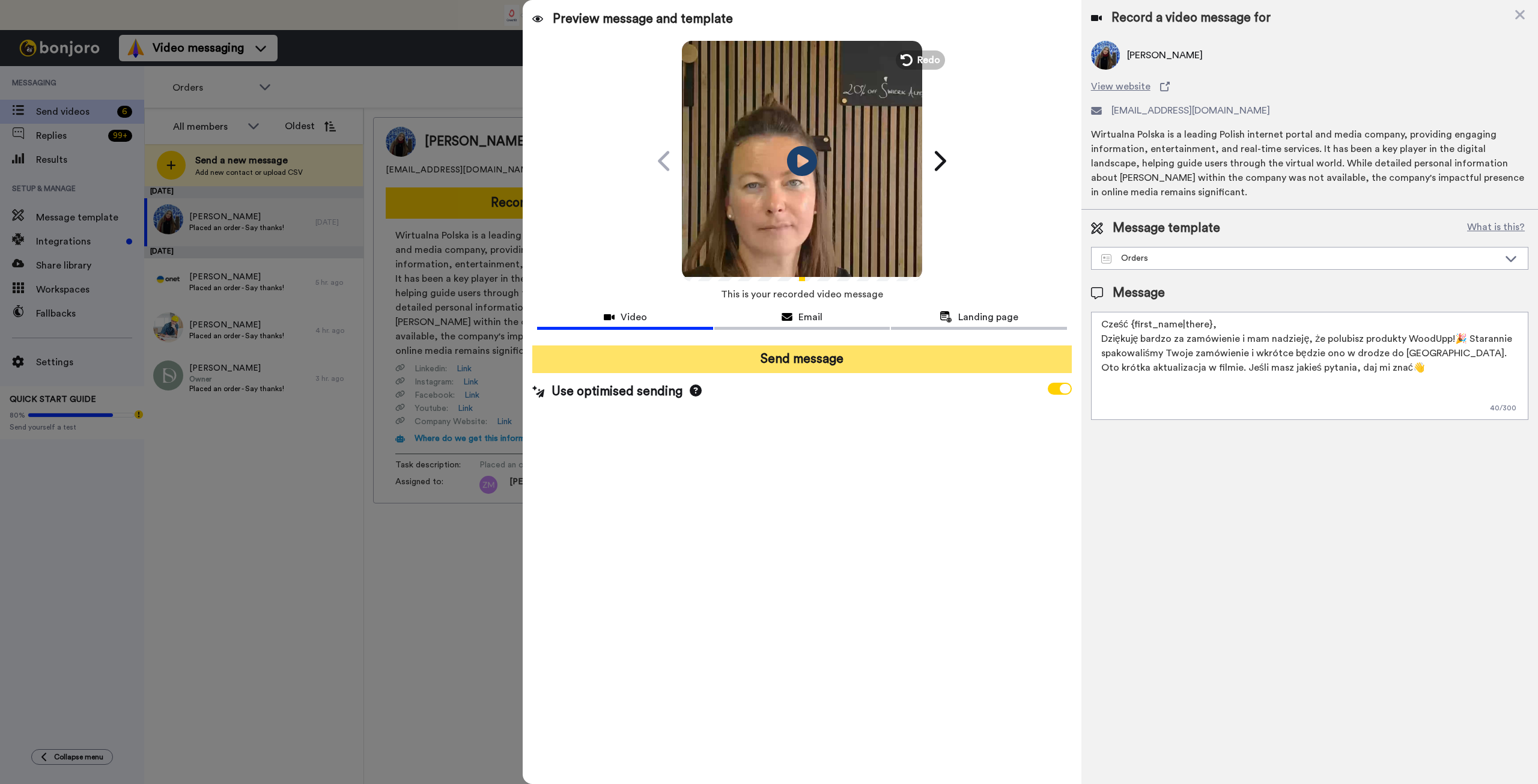
click at [858, 358] on button "Send message" at bounding box center [802, 359] width 539 height 28
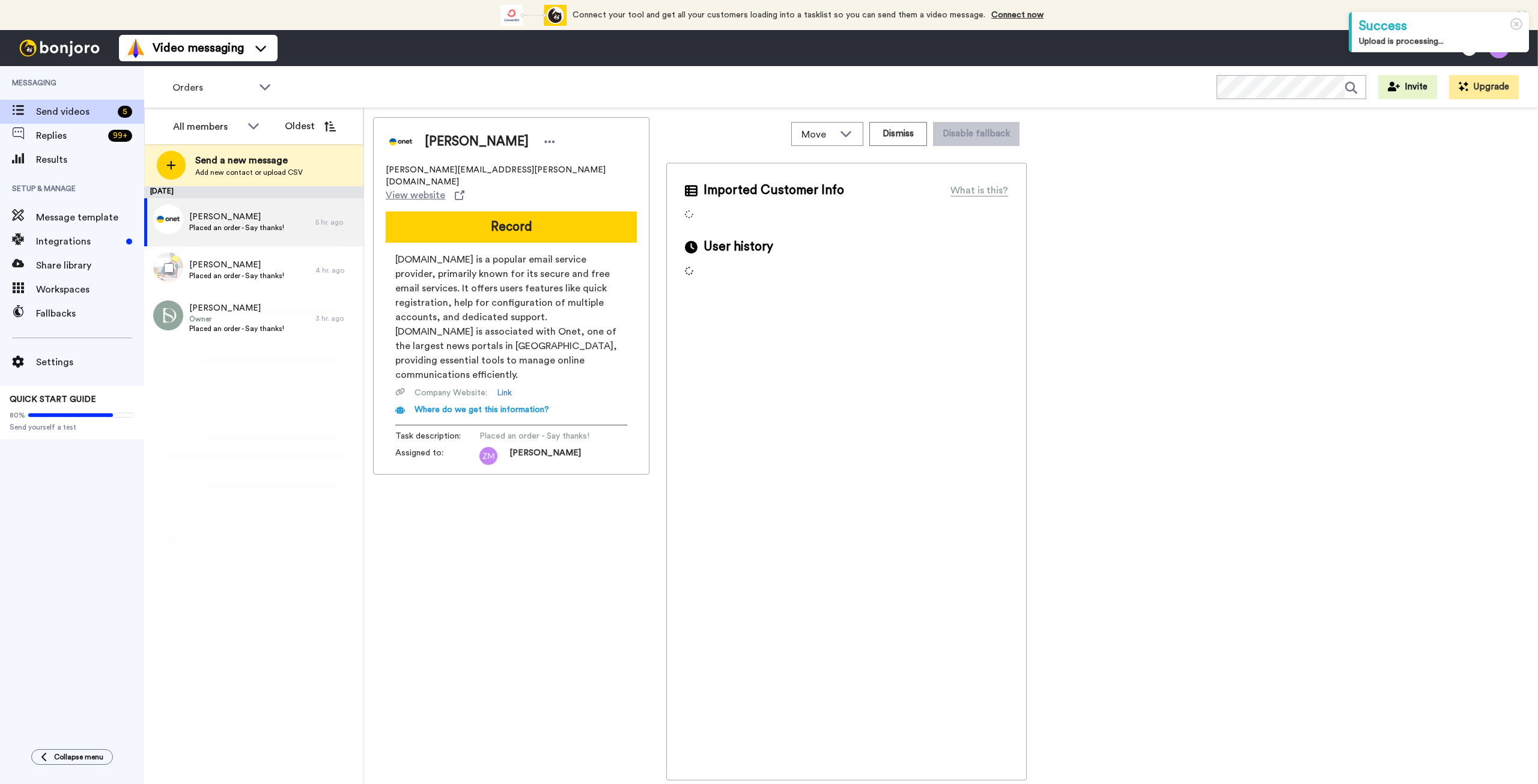
click at [253, 283] on div "[PERSON_NAME] Placed an order - Say thanks!" at bounding box center [230, 270] width 171 height 48
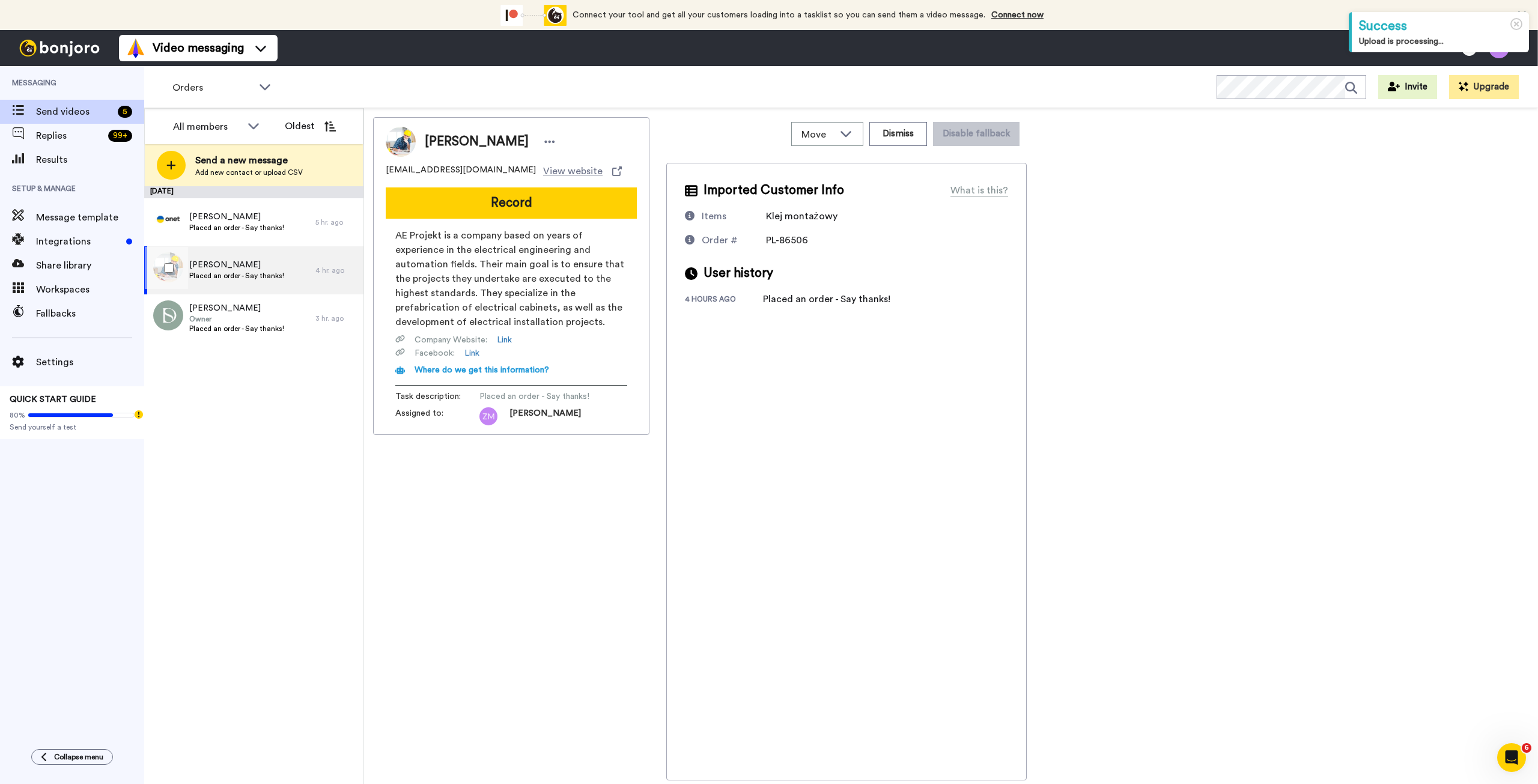
click at [246, 267] on span "[PERSON_NAME]" at bounding box center [236, 265] width 95 height 12
click at [907, 134] on button "Dismiss" at bounding box center [898, 134] width 58 height 24
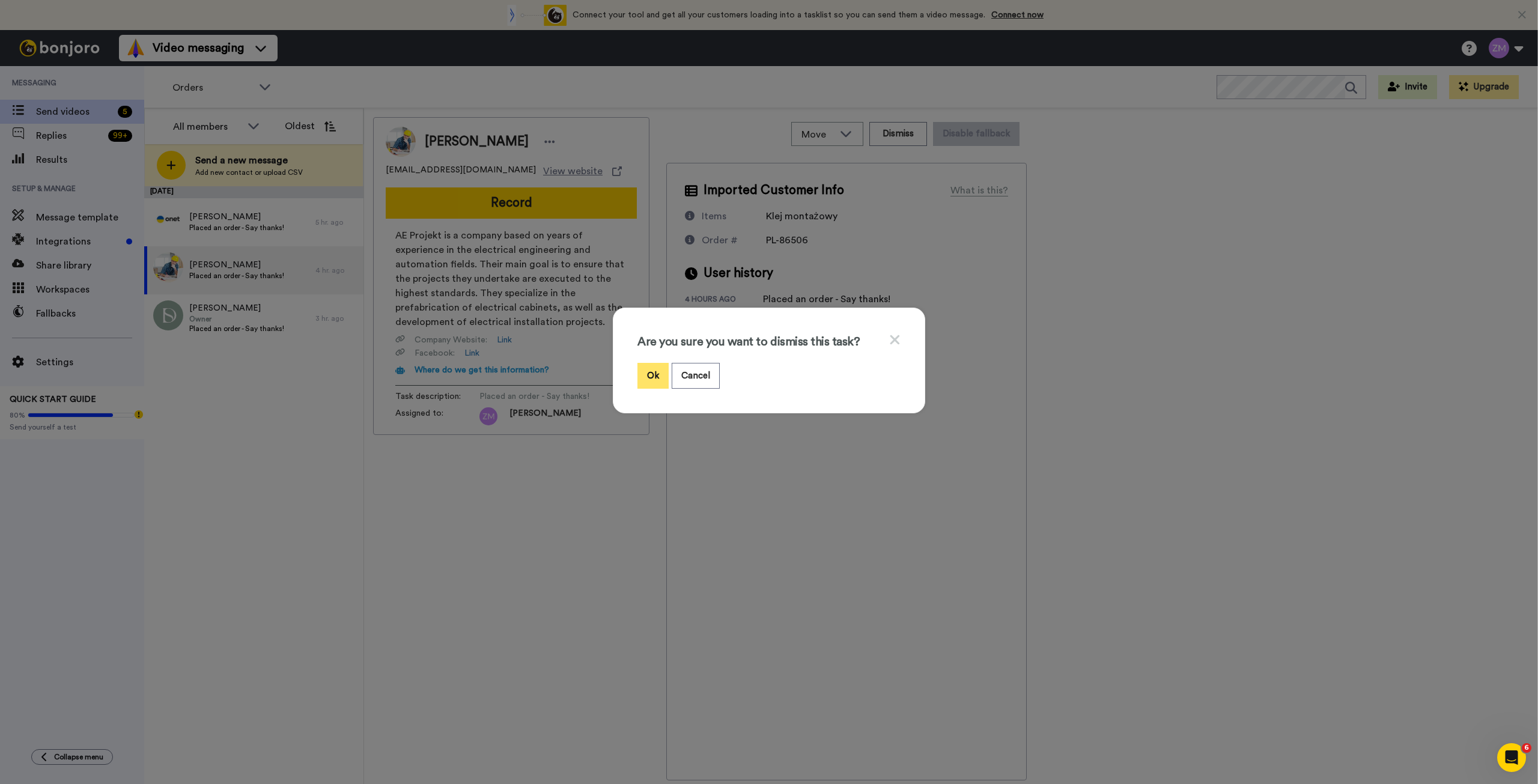
click at [652, 376] on button "Ok" at bounding box center [652, 376] width 32 height 26
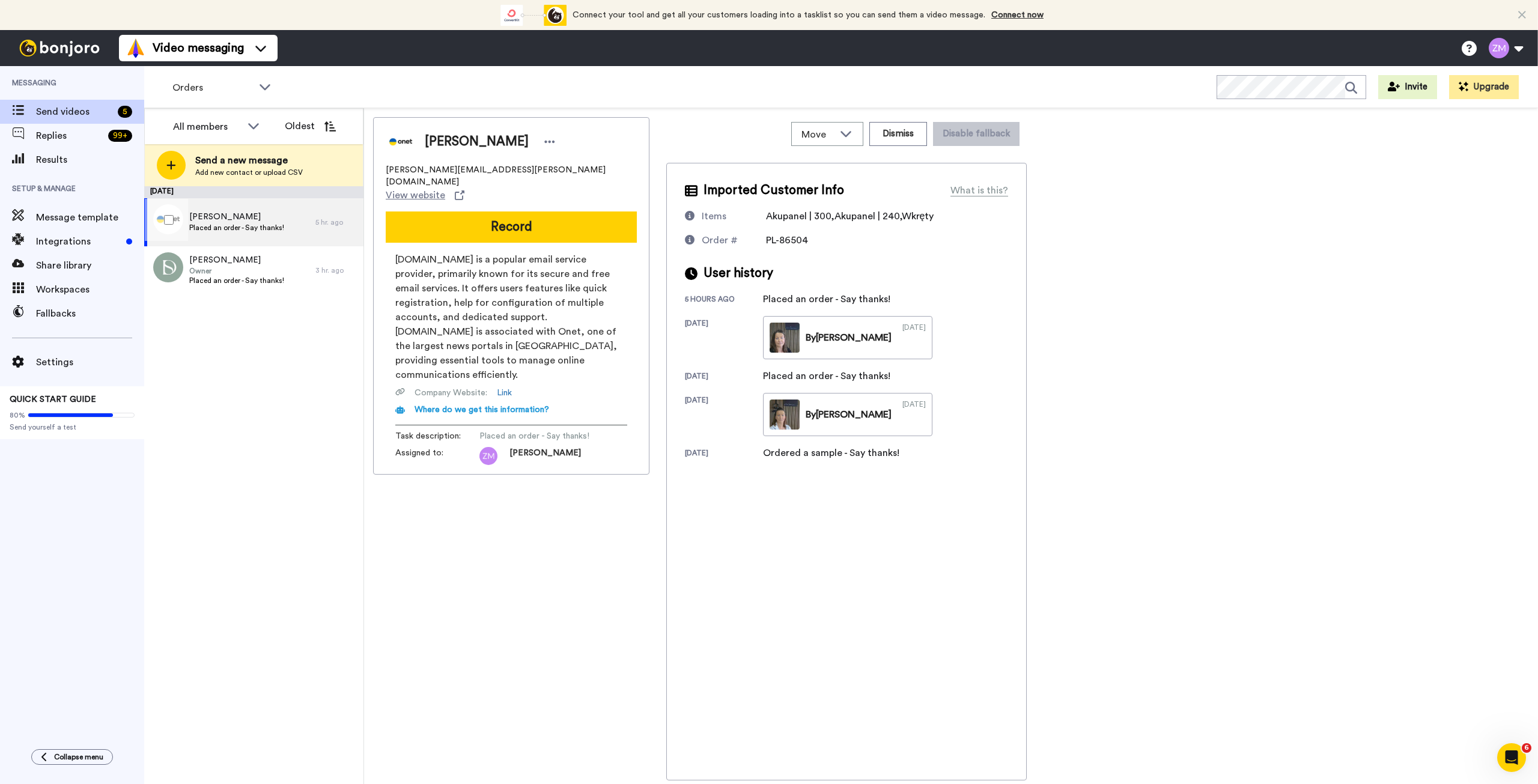
click at [261, 220] on span "[PERSON_NAME]" at bounding box center [236, 216] width 95 height 12
